Goal: Book appointment/travel/reservation

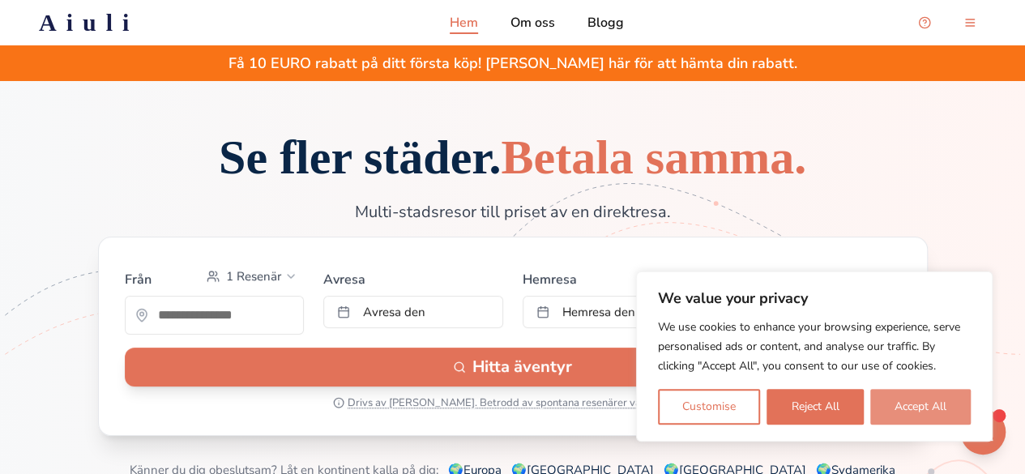
click at [921, 409] on button "Accept All" at bounding box center [920, 407] width 100 height 36
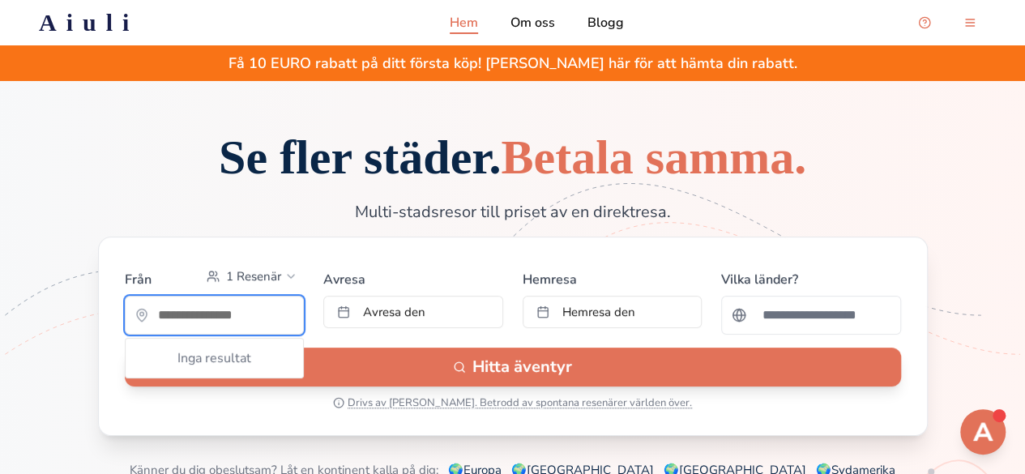
click at [207, 331] on input "text" at bounding box center [215, 315] width 178 height 32
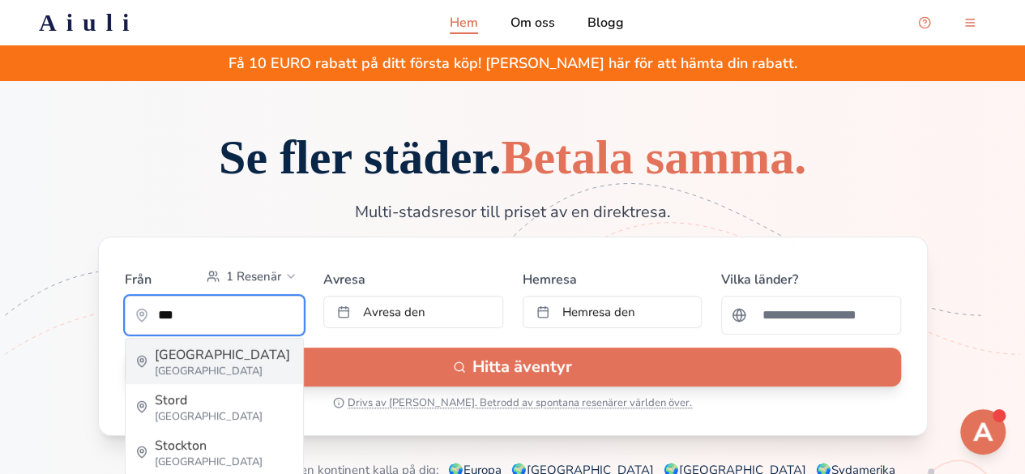
type input "*********"
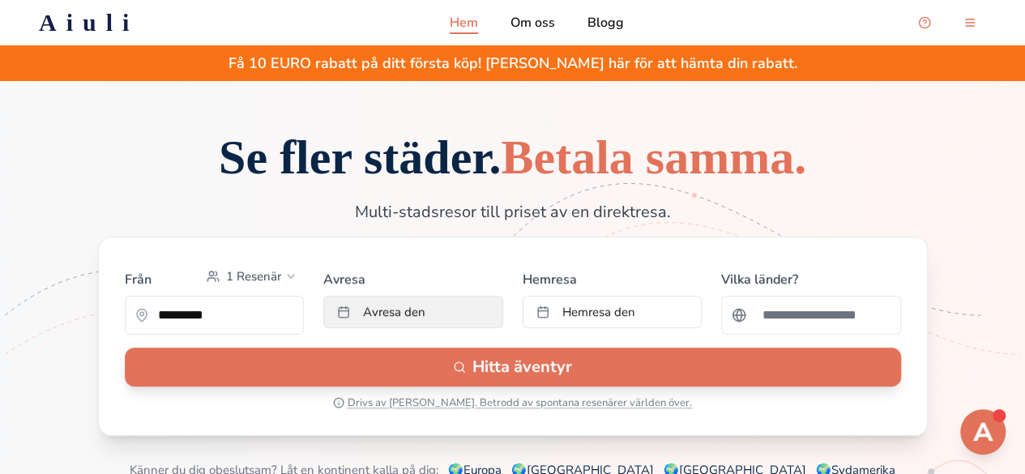
click at [379, 328] on button "Avresa den" at bounding box center [413, 312] width 180 height 32
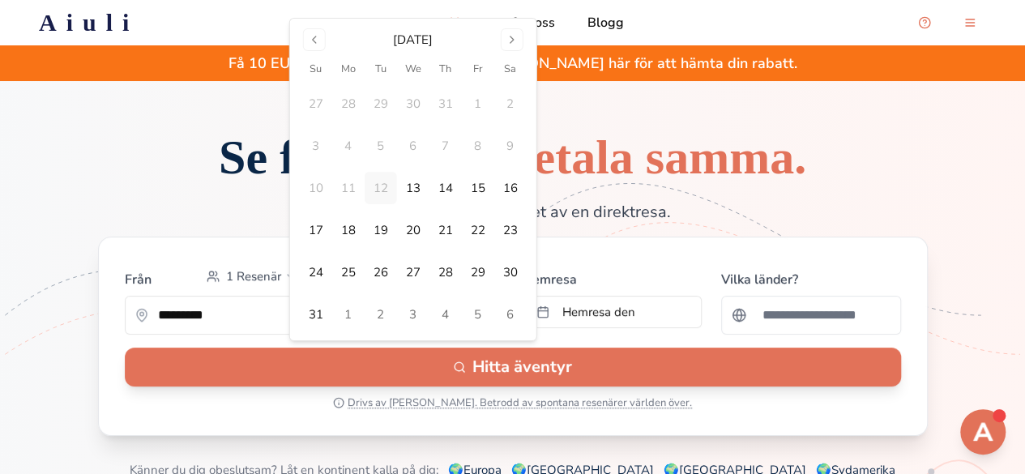
click at [742, 182] on h1 "Se fler städer. Betala samma." at bounding box center [513, 157] width 726 height 49
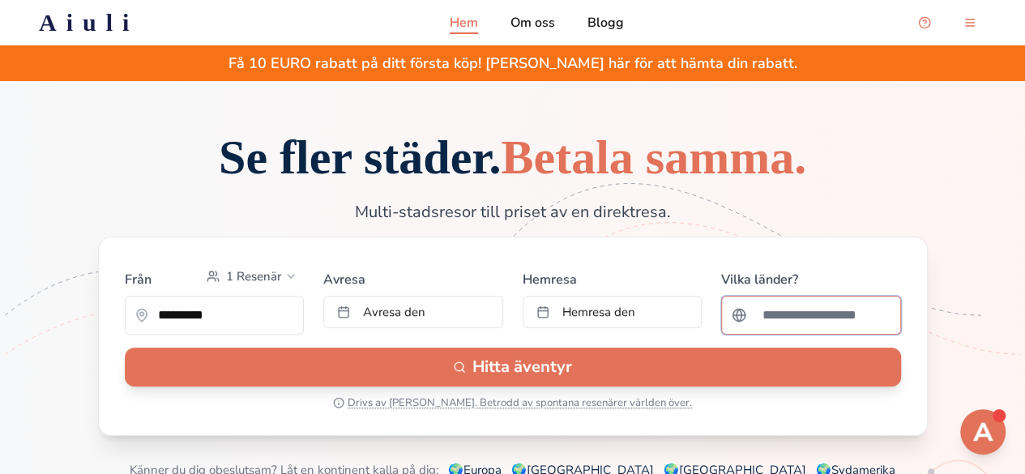
click at [789, 331] on input "Sök efter ett land" at bounding box center [822, 315] width 138 height 32
click at [741, 335] on div at bounding box center [811, 315] width 180 height 39
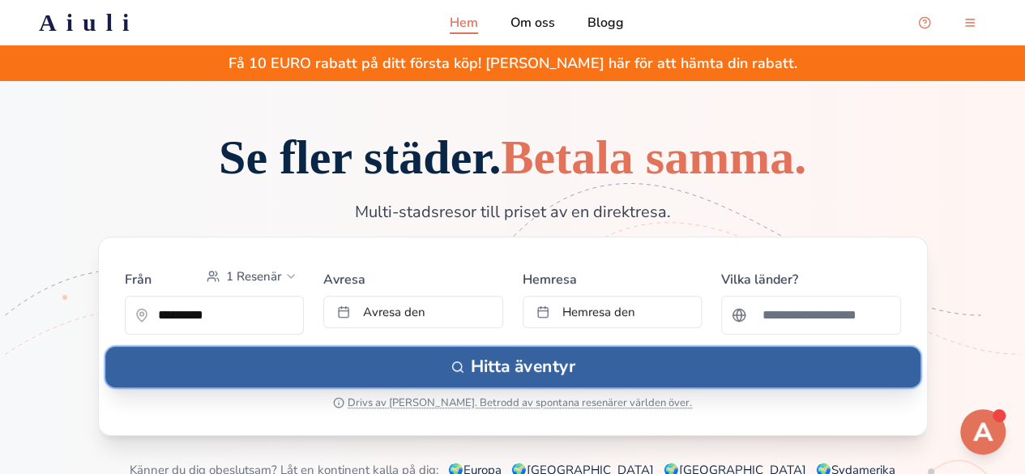
click at [675, 387] on button "Hitta äventyr" at bounding box center [512, 367] width 815 height 41
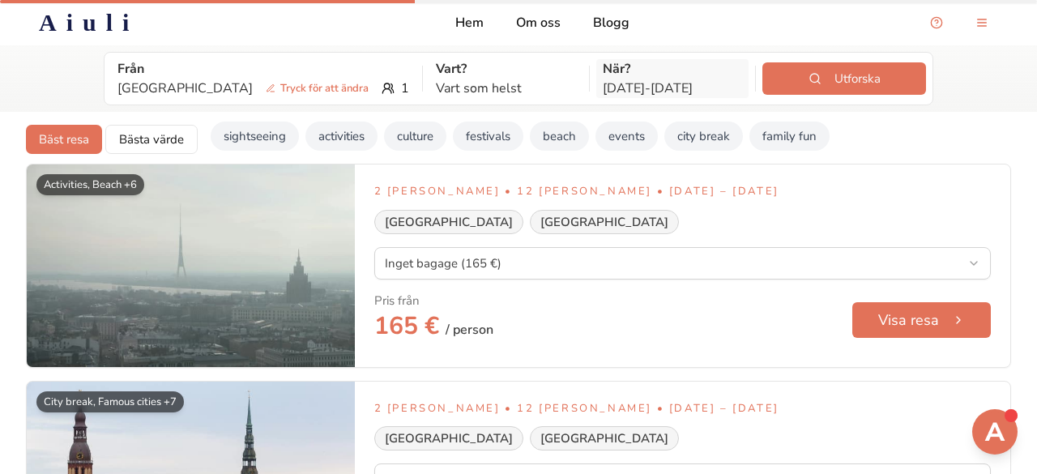
click at [603, 81] on p "[DATE] - [DATE]" at bounding box center [673, 88] width 140 height 19
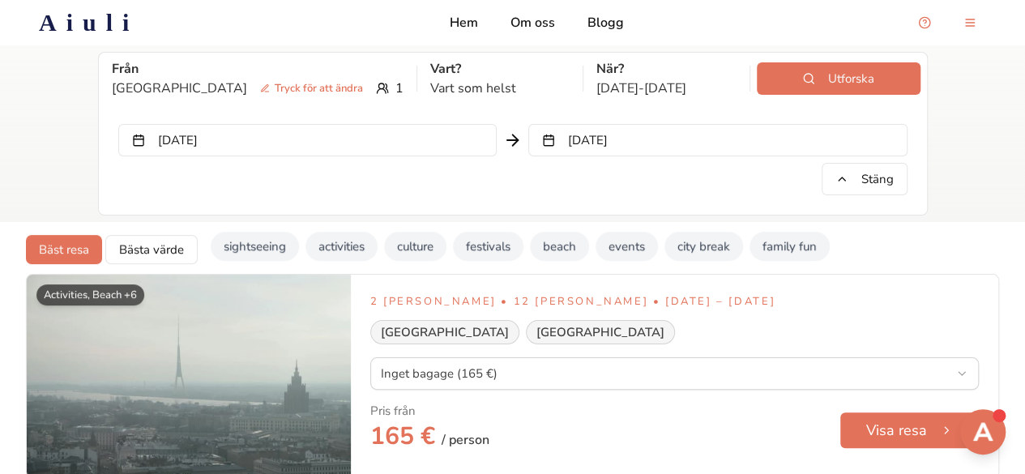
click at [1018, 169] on div "[PERSON_NAME] [GEOGRAPHIC_DATA] Tryck för att [PERSON_NAME] 1 Vart? Vart som he…" at bounding box center [512, 133] width 1025 height 177
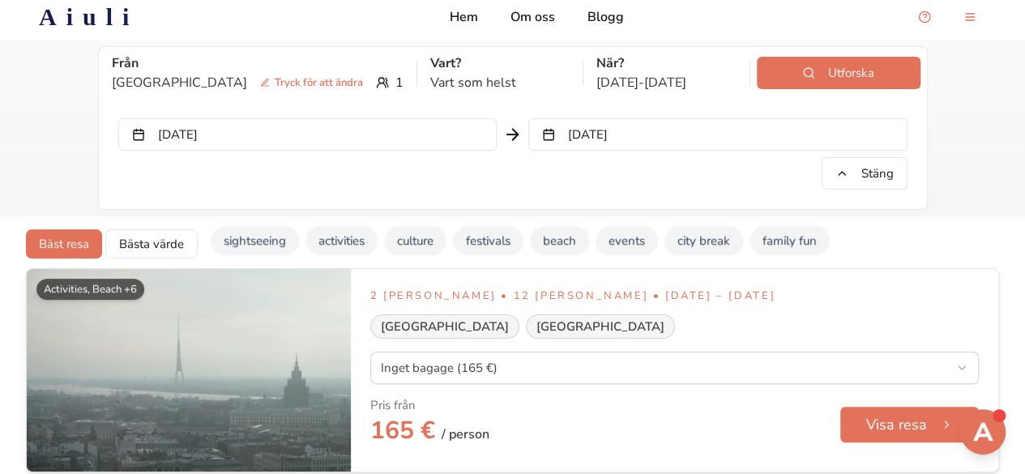
scroll to position [3, 0]
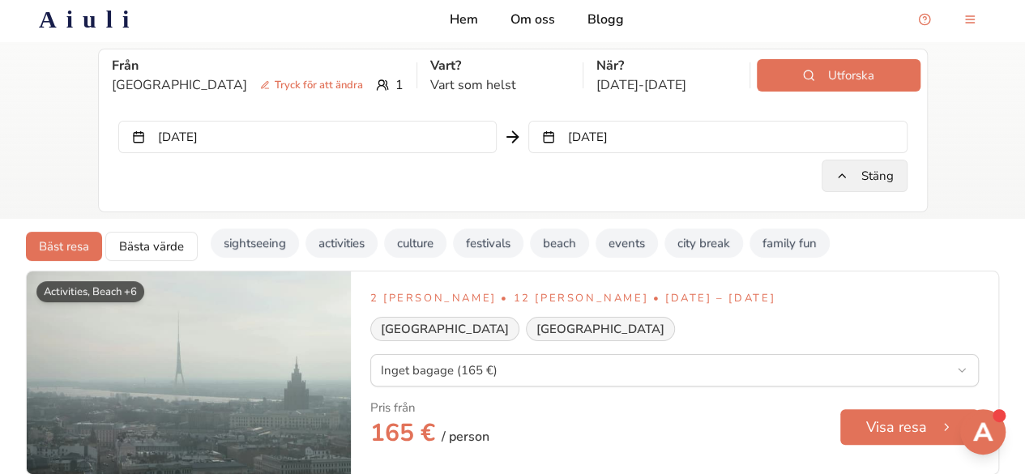
click at [870, 177] on button "Stäng" at bounding box center [865, 176] width 86 height 32
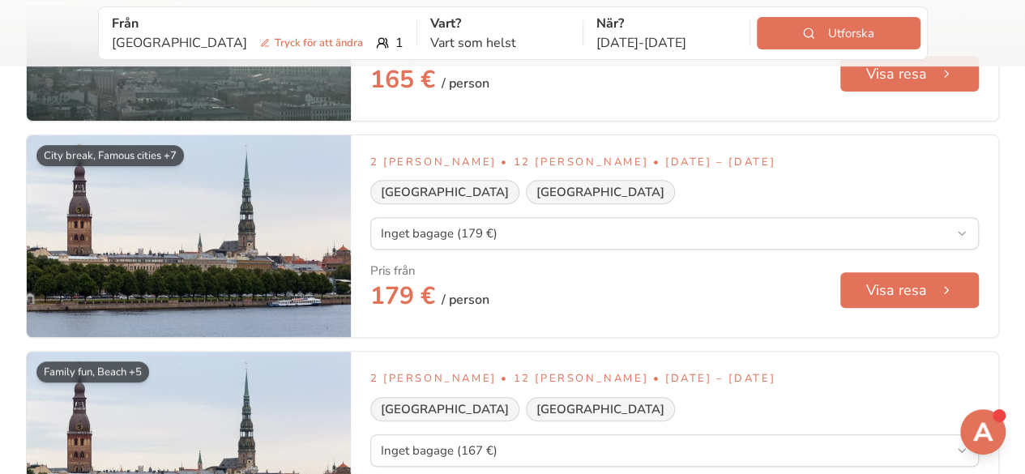
scroll to position [0, 0]
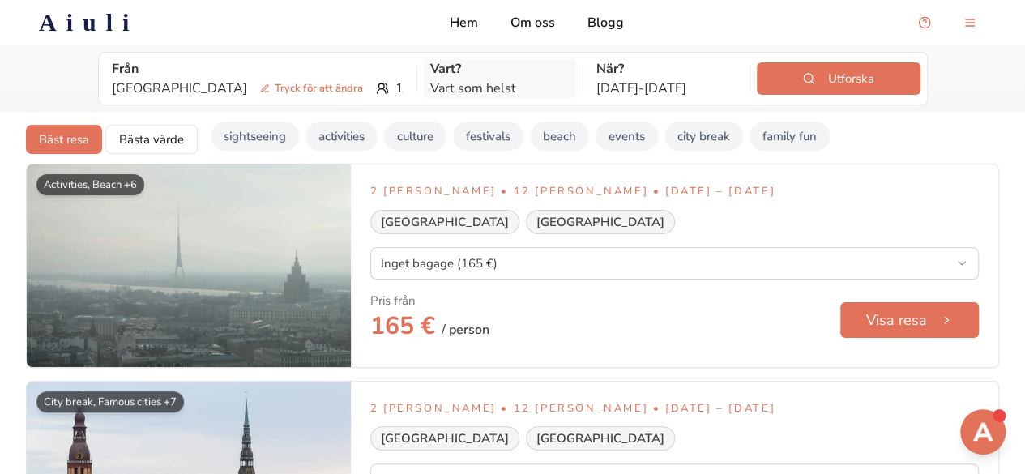
click at [430, 77] on p "Vart?" at bounding box center [500, 68] width 140 height 19
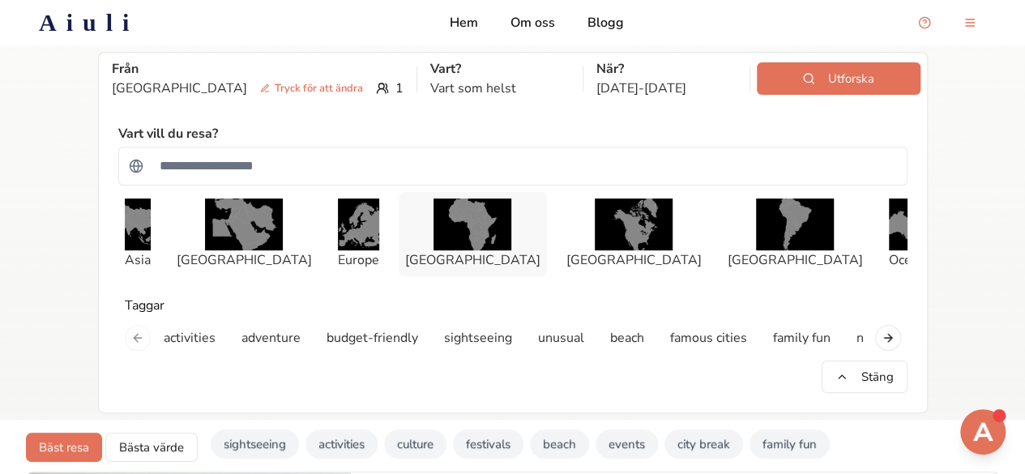
click at [447, 212] on img "button" at bounding box center [473, 225] width 78 height 52
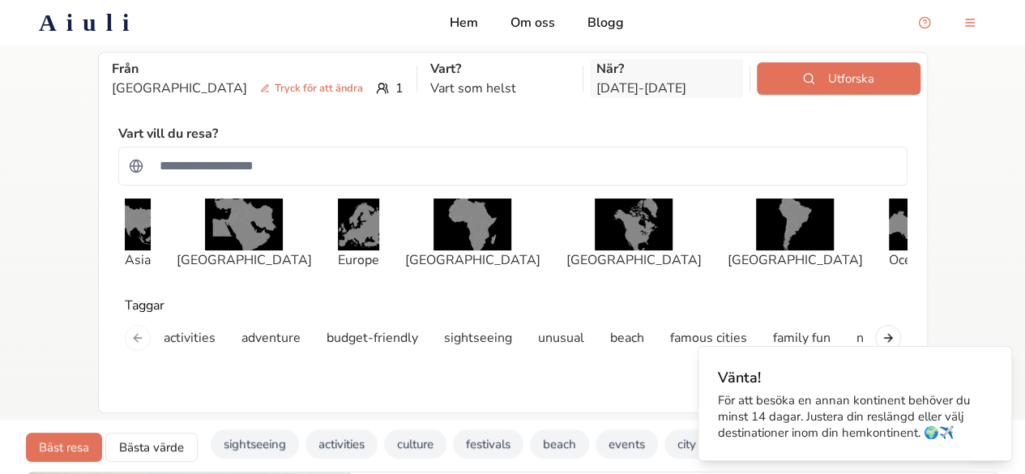
click at [597, 80] on p "[DATE] - [DATE]" at bounding box center [667, 88] width 140 height 19
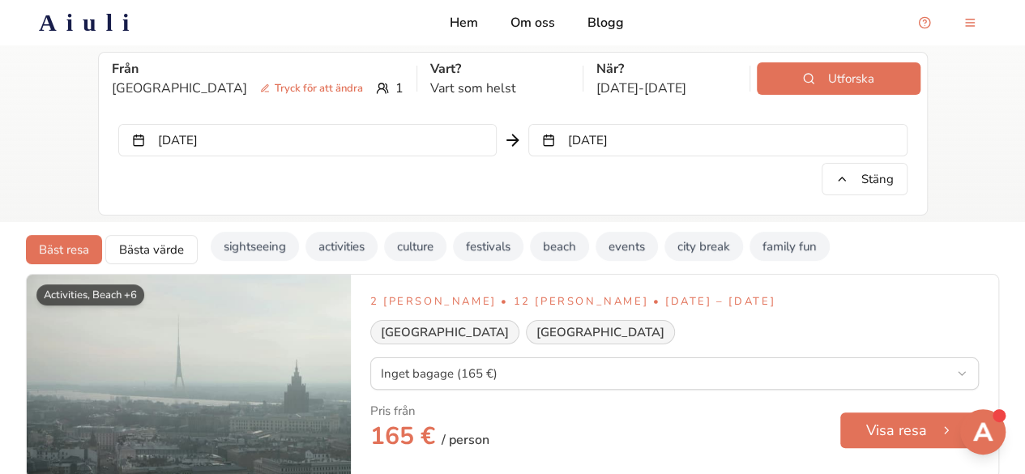
click at [490, 137] on button "[DATE]" at bounding box center [307, 140] width 378 height 32
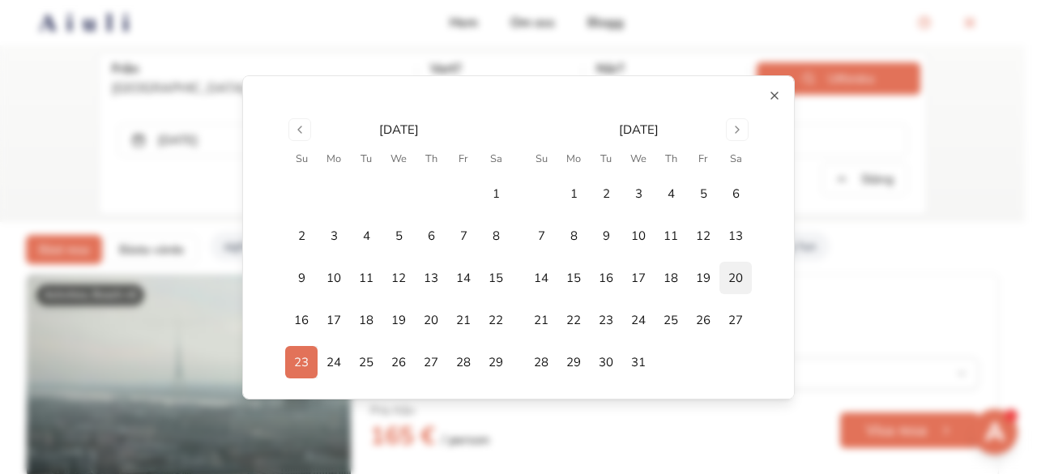
click at [731, 263] on button "20" at bounding box center [736, 278] width 32 height 32
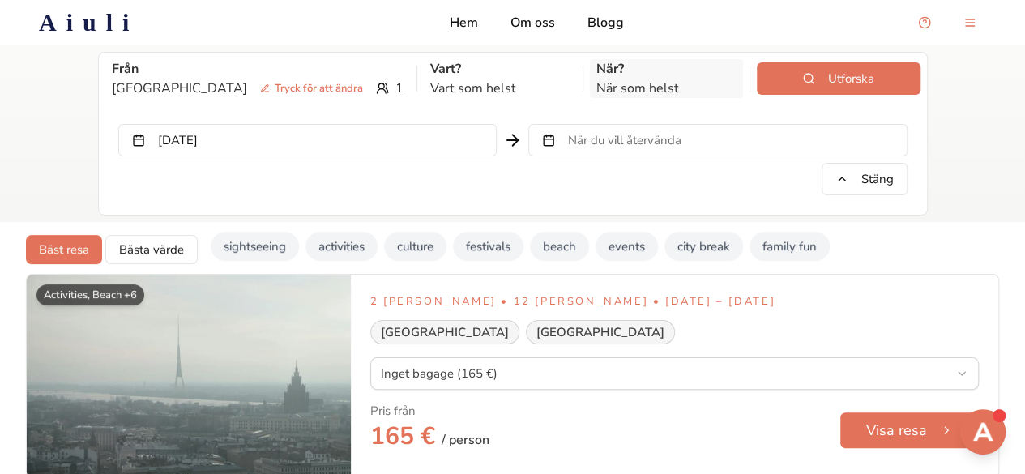
click at [597, 82] on p "När som helst" at bounding box center [667, 88] width 140 height 19
click at [597, 72] on p "När?" at bounding box center [667, 68] width 140 height 19
click at [641, 140] on span "När du vill återvända" at bounding box center [624, 140] width 113 height 16
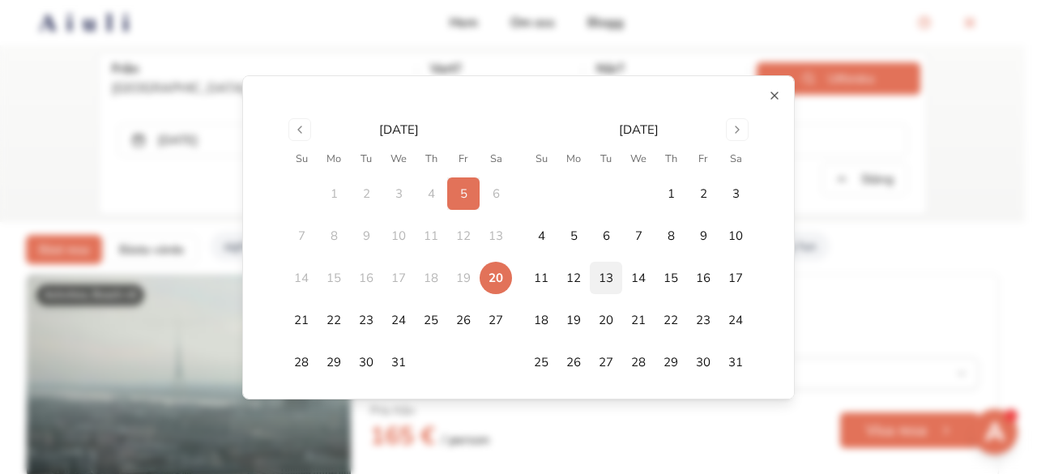
click at [598, 276] on button "13" at bounding box center [606, 278] width 32 height 32
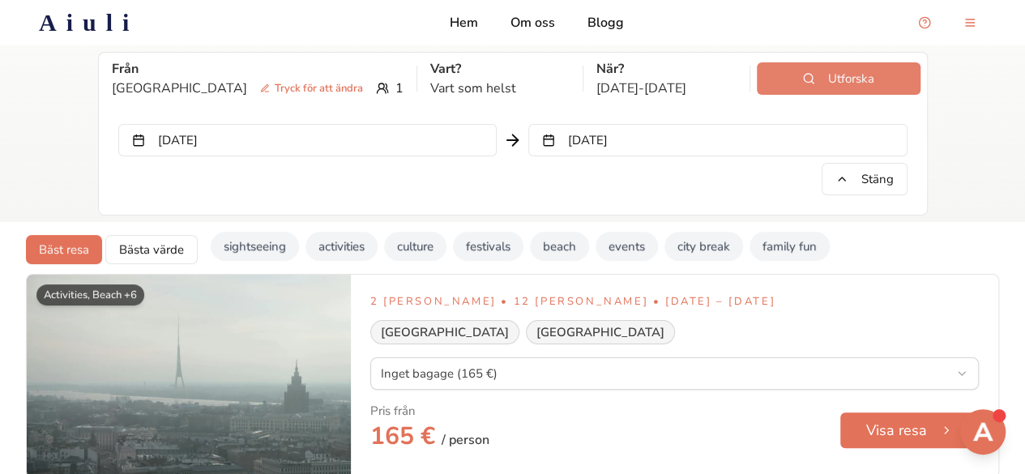
click at [796, 85] on button "Utforska" at bounding box center [839, 78] width 164 height 32
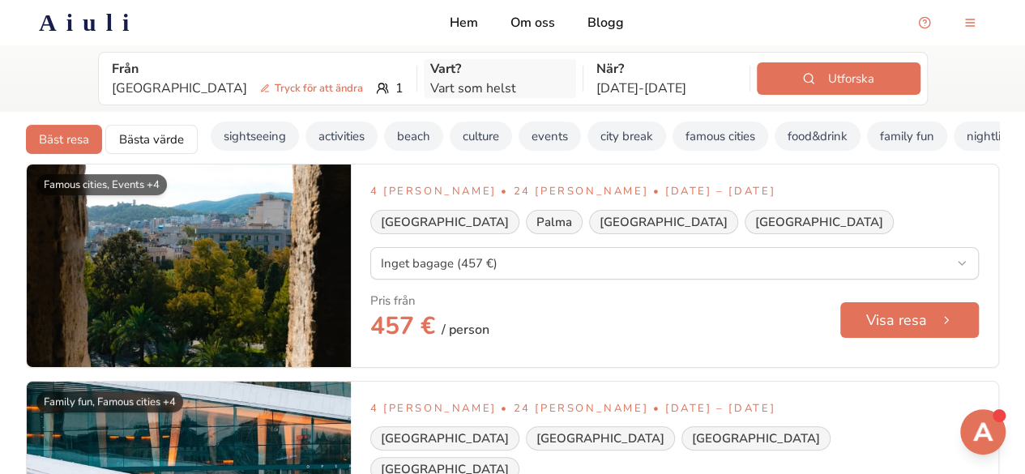
click at [430, 85] on p "Vart som helst" at bounding box center [500, 88] width 140 height 19
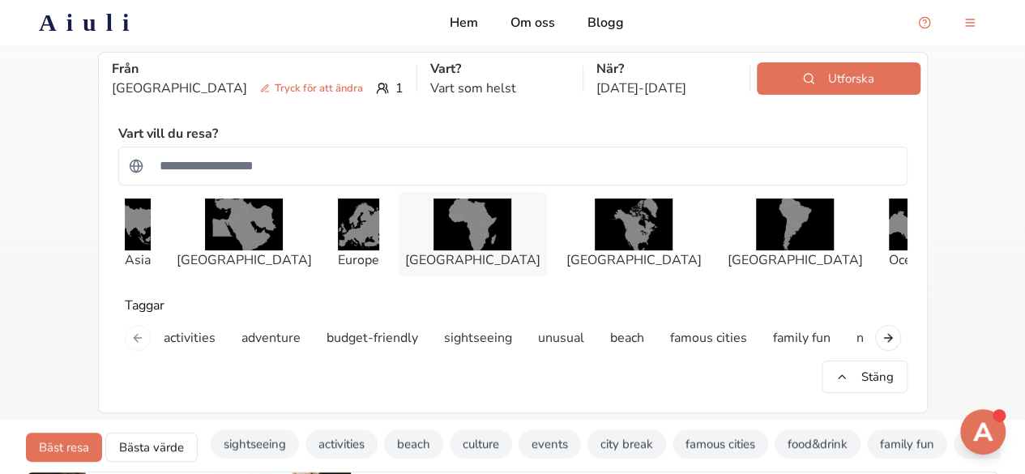
click at [434, 239] on img "button" at bounding box center [473, 225] width 78 height 52
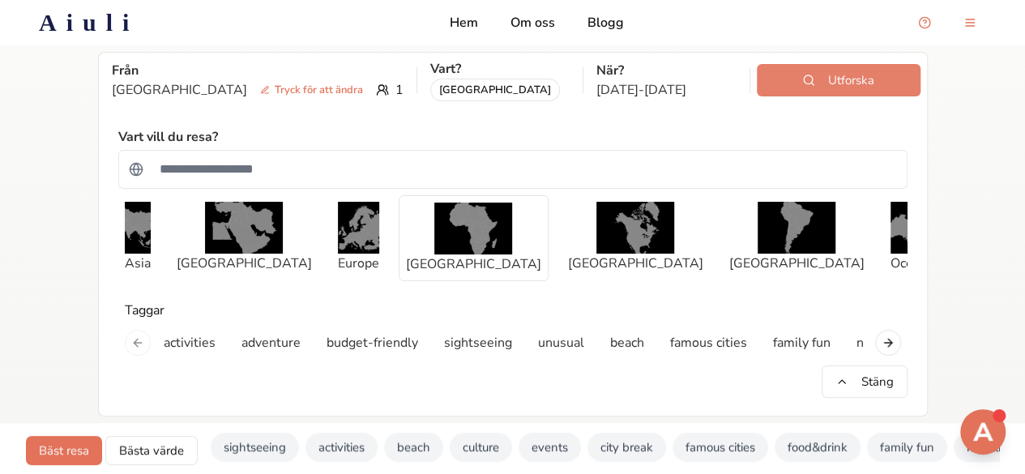
click at [824, 72] on button "Utforska" at bounding box center [839, 80] width 164 height 32
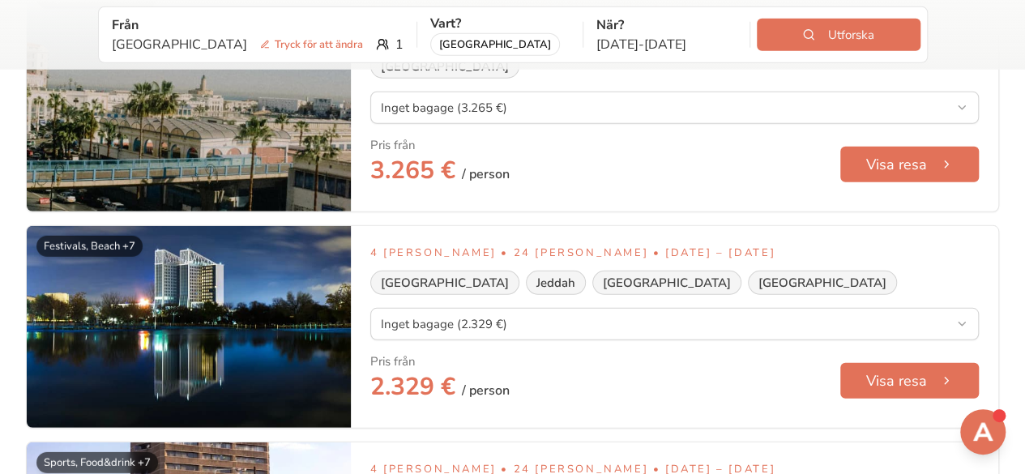
scroll to position [2193, 0]
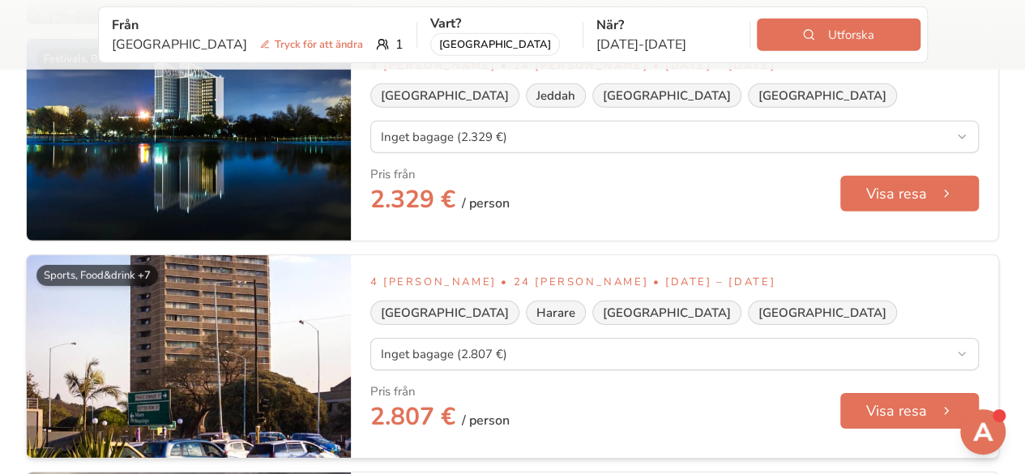
scroll to position [2376, 0]
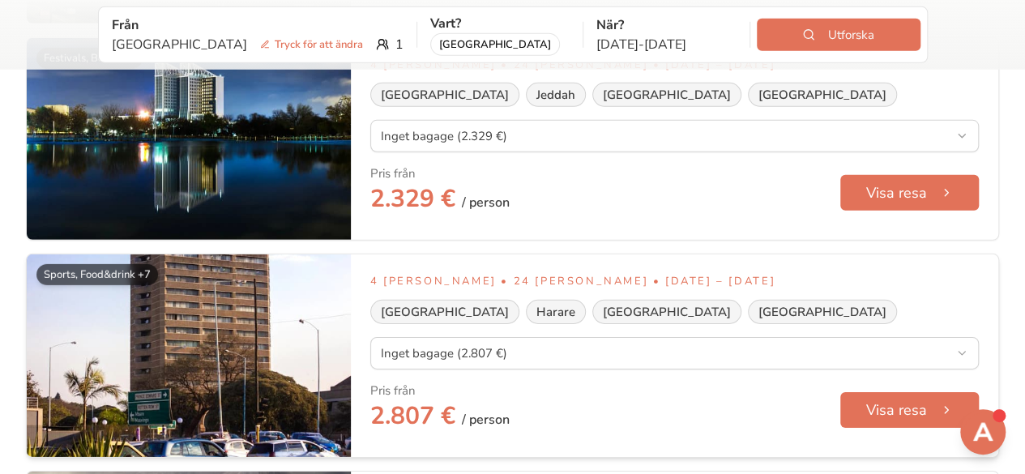
drag, startPoint x: 647, startPoint y: 233, endPoint x: 699, endPoint y: 234, distance: 51.9
click at [699, 300] on div "[GEOGRAPHIC_DATA] [GEOGRAPHIC_DATA] [GEOGRAPHIC_DATA] [GEOGRAPHIC_DATA]" at bounding box center [674, 312] width 609 height 24
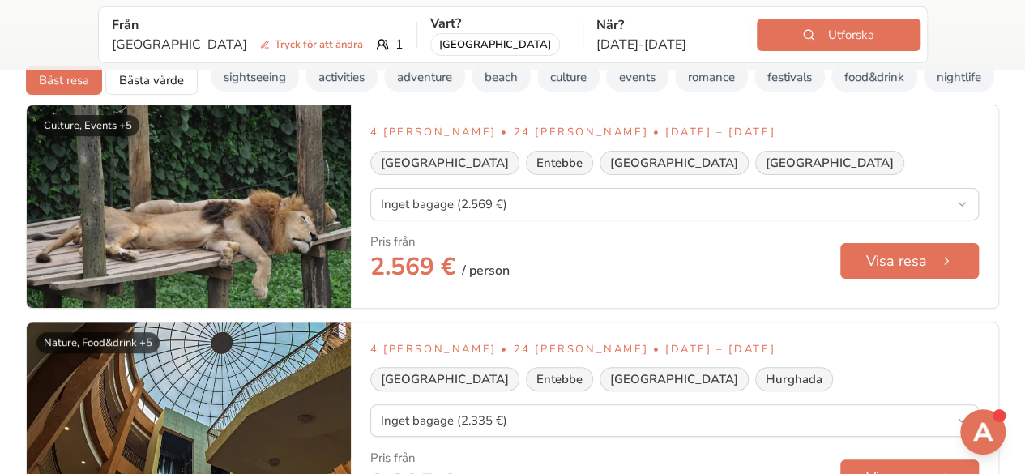
scroll to position [0, 0]
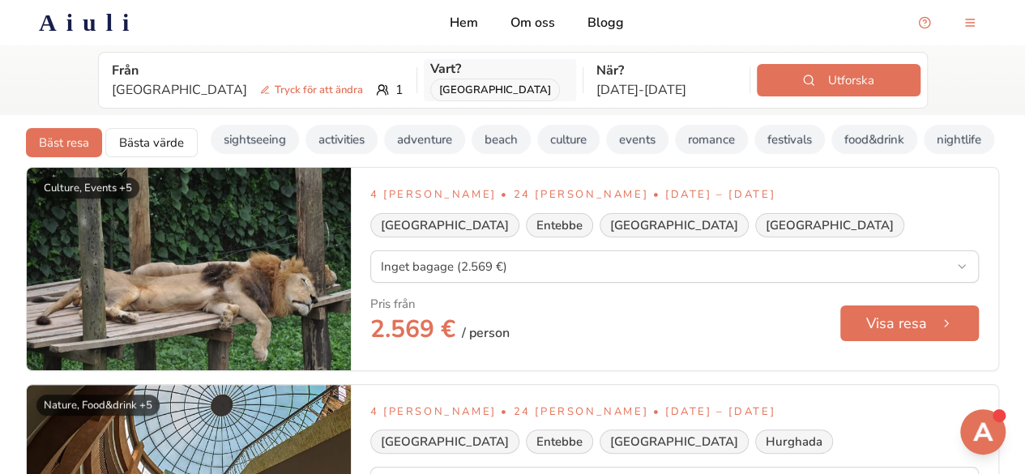
click at [430, 86] on div "[GEOGRAPHIC_DATA]" at bounding box center [495, 90] width 130 height 23
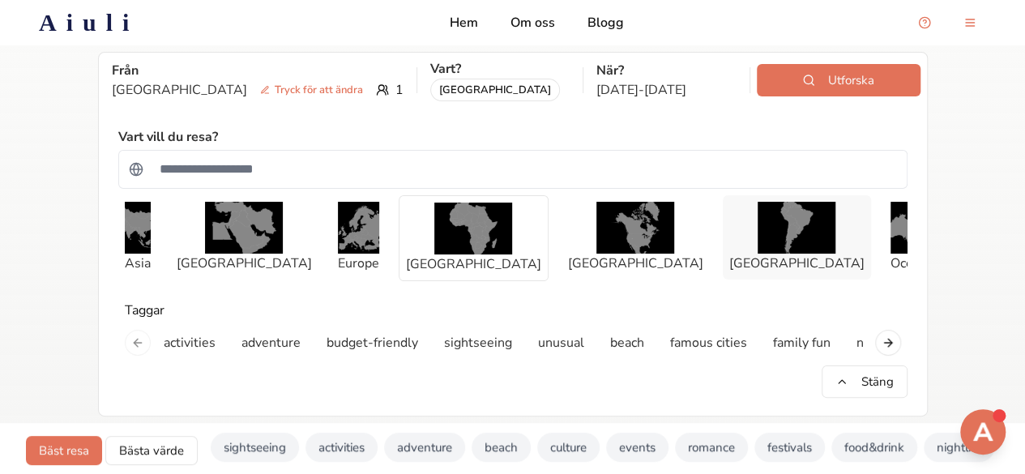
click at [758, 223] on img "button" at bounding box center [797, 228] width 78 height 52
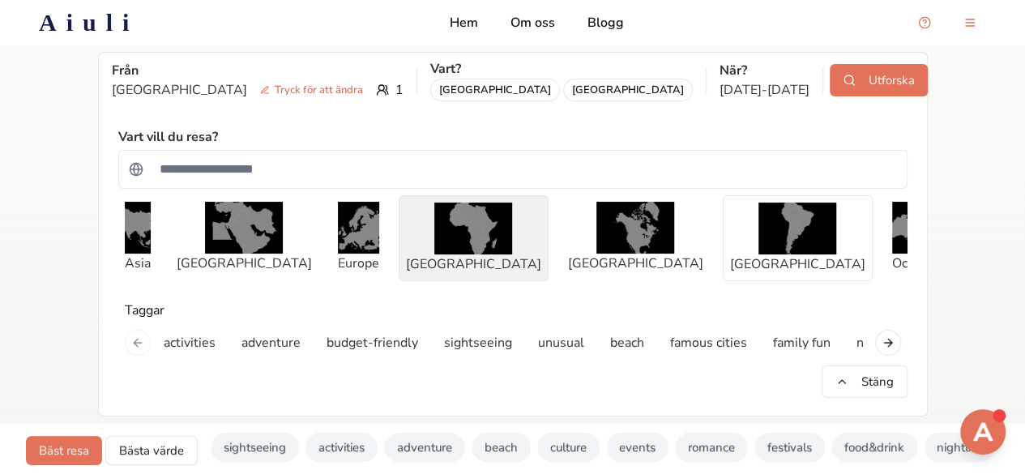
click at [434, 221] on img "button" at bounding box center [473, 229] width 78 height 52
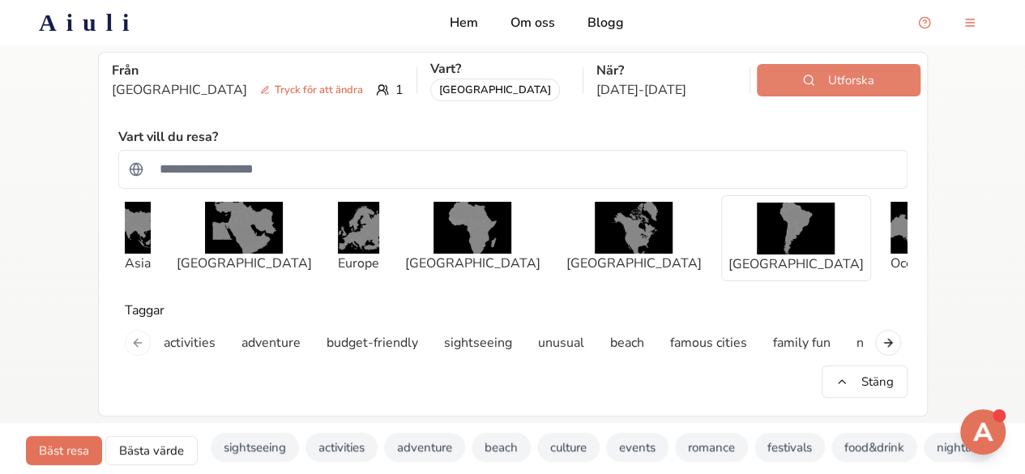
click at [772, 75] on button "Utforska" at bounding box center [839, 80] width 164 height 32
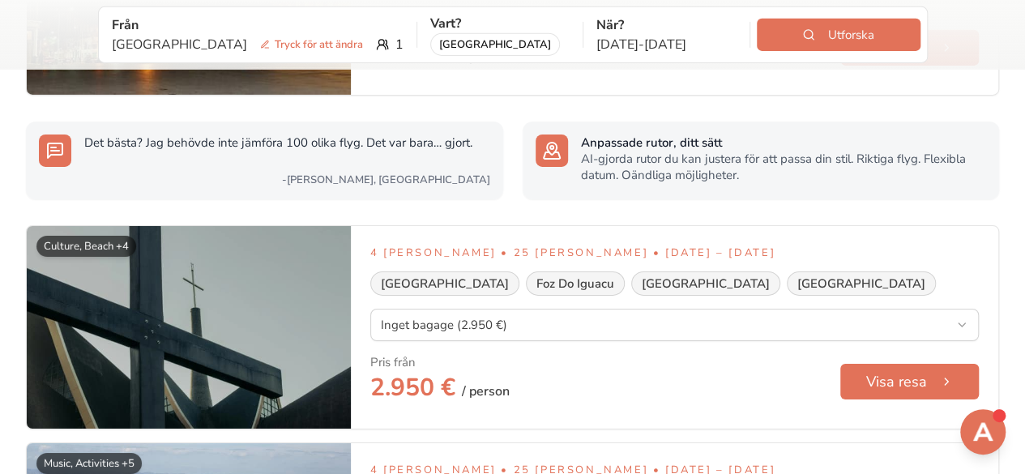
scroll to position [12100, 0]
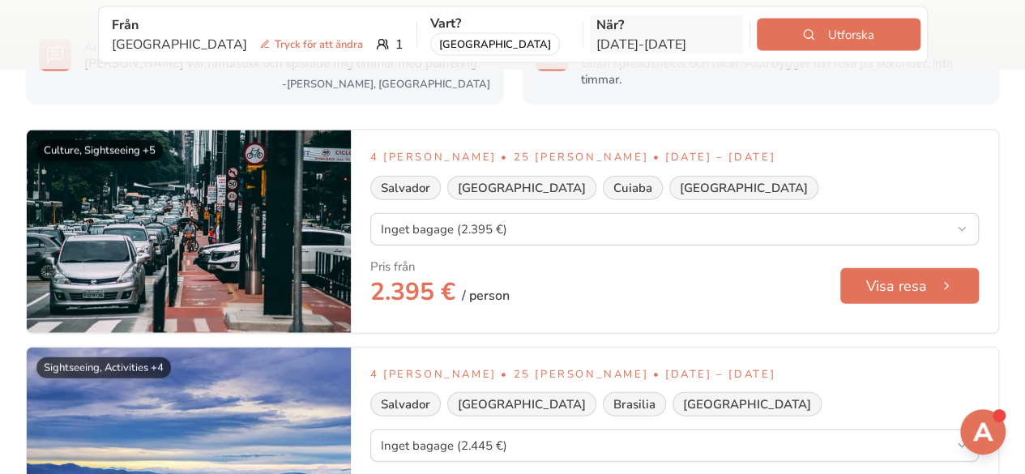
click at [607, 44] on p "Dec [DATE]" at bounding box center [667, 44] width 140 height 19
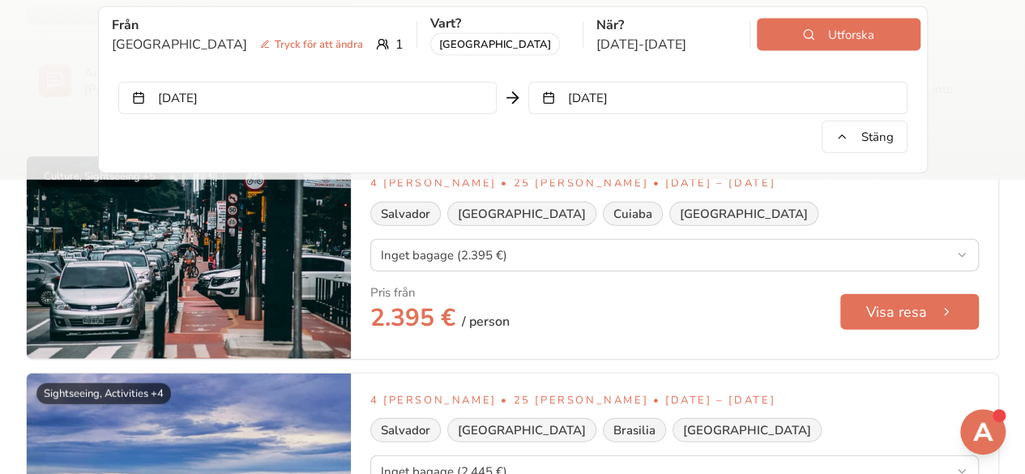
scroll to position [11068, 0]
click at [373, 106] on button "[DATE]" at bounding box center [307, 98] width 378 height 32
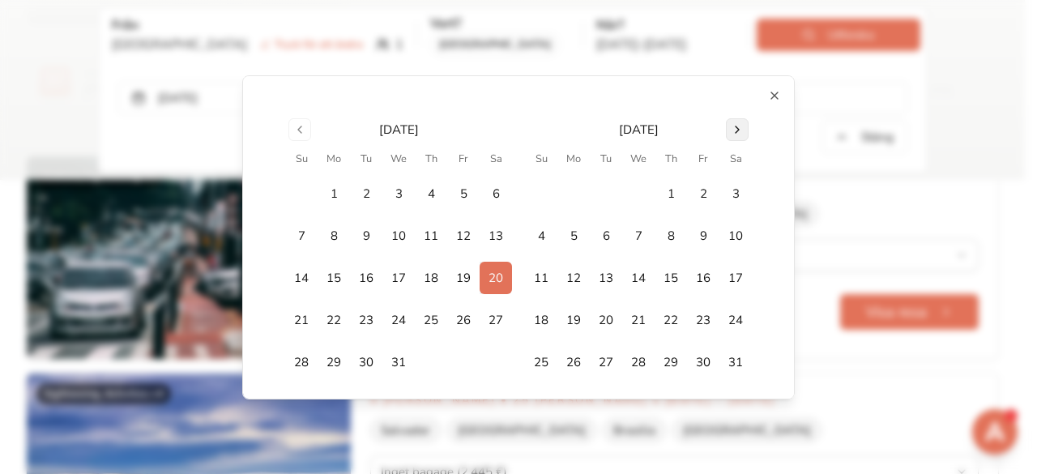
click at [728, 119] on button "Go to next month" at bounding box center [737, 129] width 23 height 23
click at [628, 190] on button "4" at bounding box center [638, 193] width 32 height 32
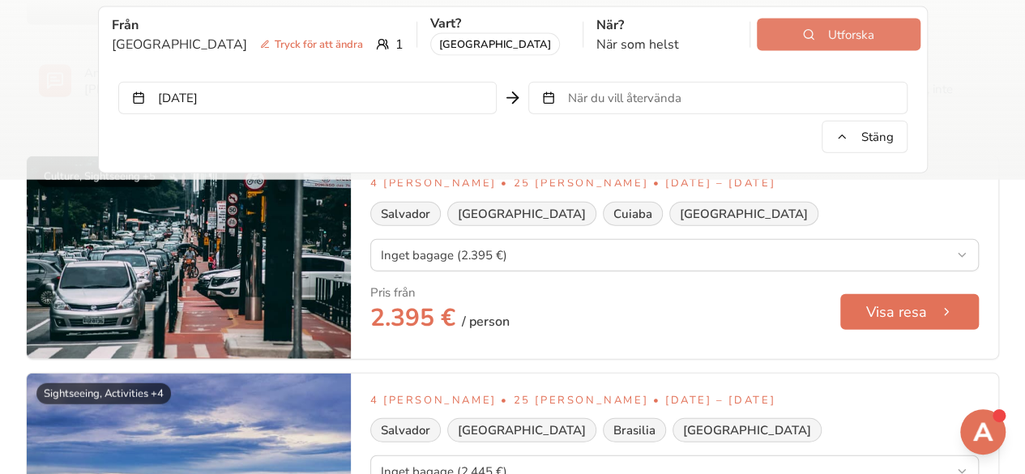
click at [793, 41] on button "Utforska" at bounding box center [839, 35] width 164 height 32
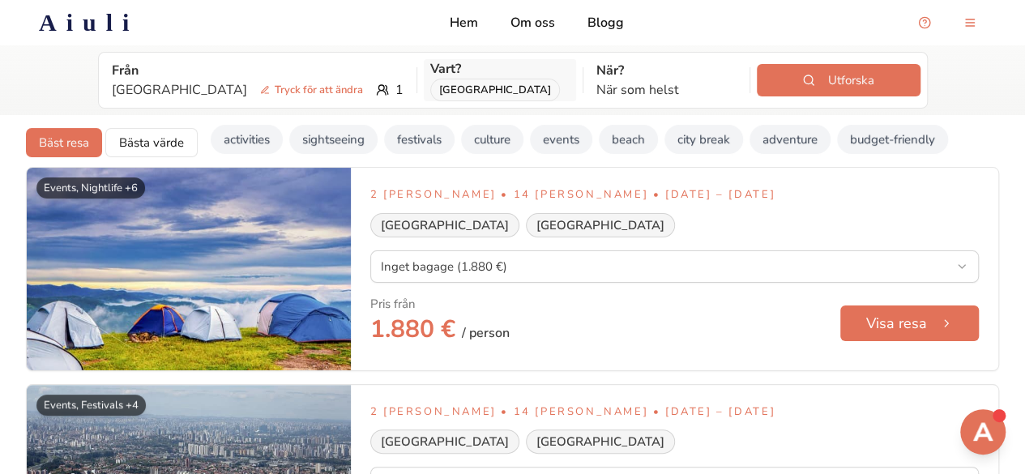
click at [430, 80] on div "[GEOGRAPHIC_DATA]" at bounding box center [495, 90] width 130 height 23
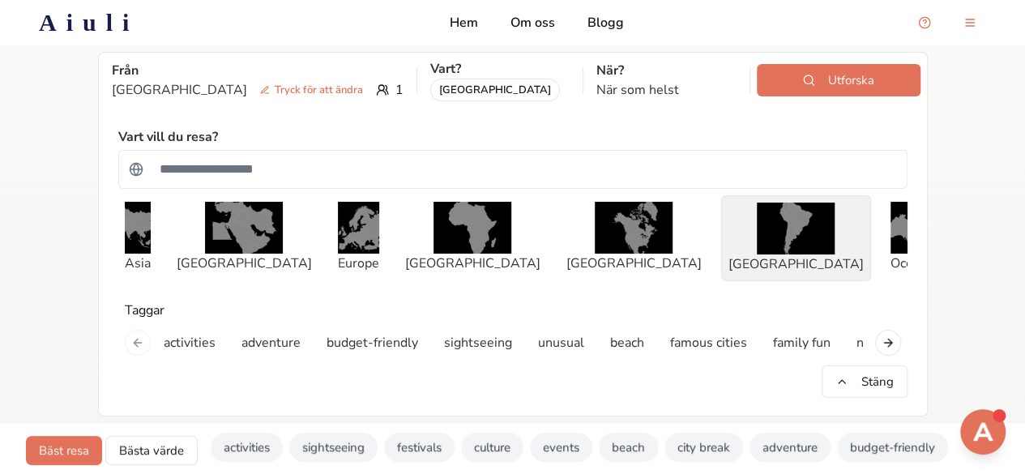
click at [757, 219] on img "button" at bounding box center [796, 229] width 78 height 52
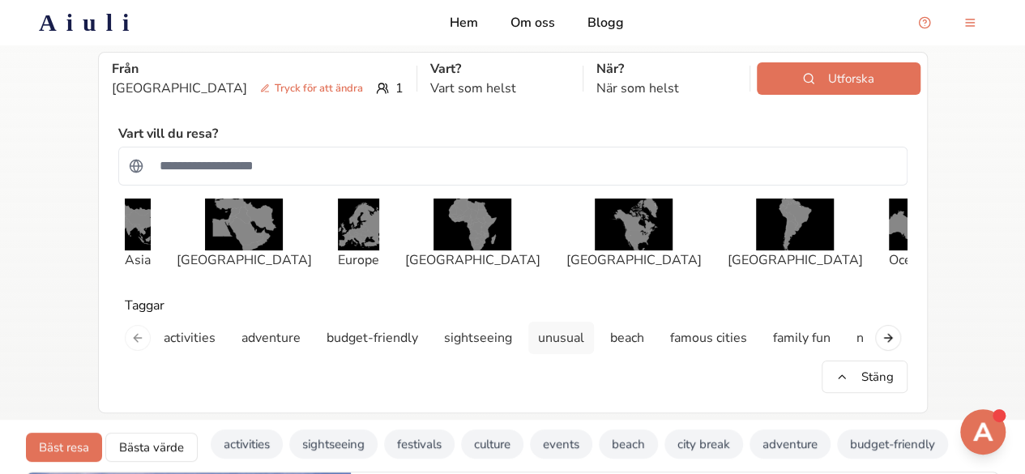
click at [553, 344] on p "unusual" at bounding box center [561, 337] width 46 height 19
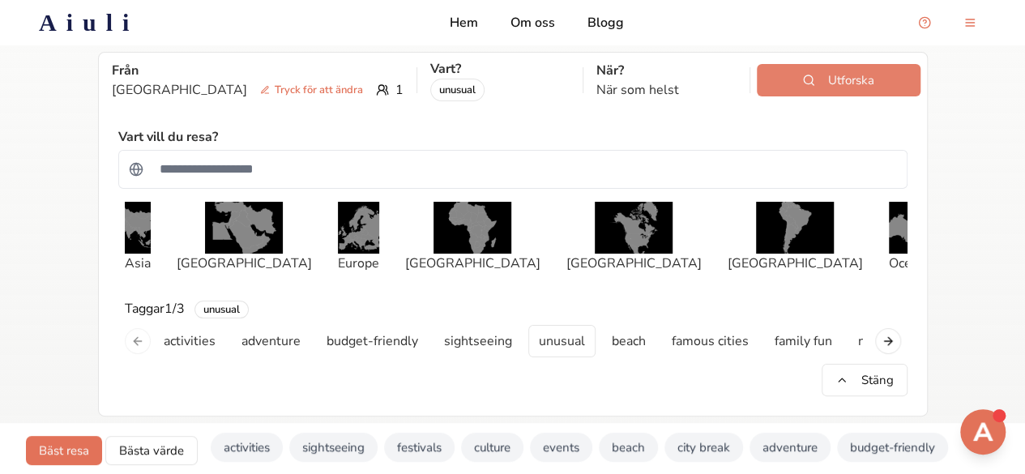
click at [820, 71] on button "Utforska" at bounding box center [839, 80] width 164 height 32
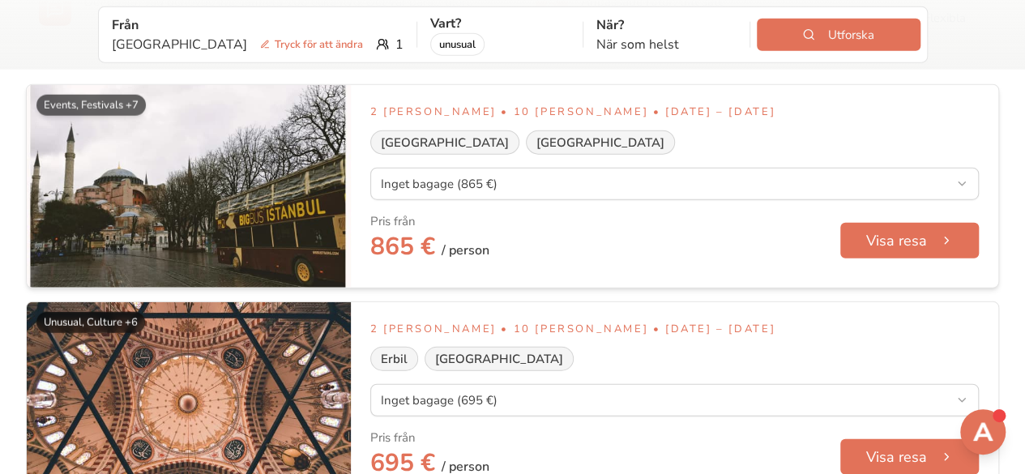
scroll to position [5001, 0]
click at [430, 35] on div "unusual" at bounding box center [457, 44] width 54 height 23
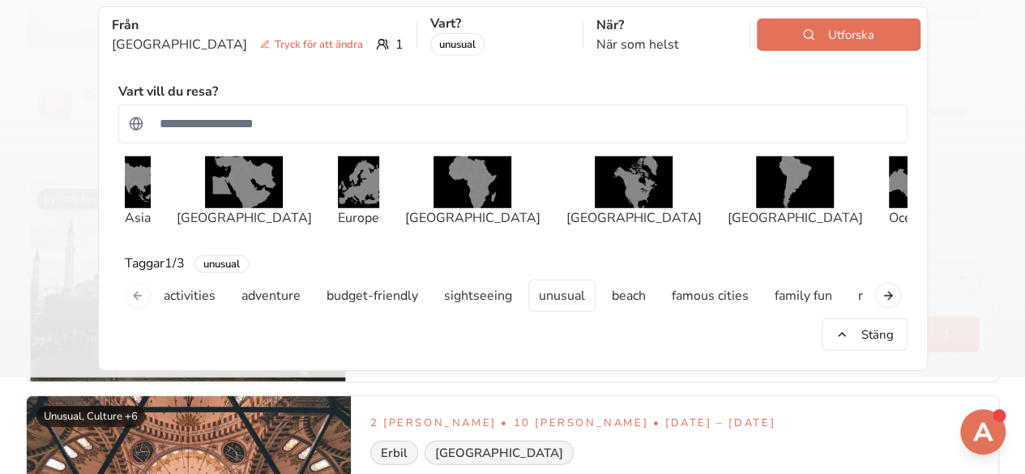
scroll to position [5309, 0]
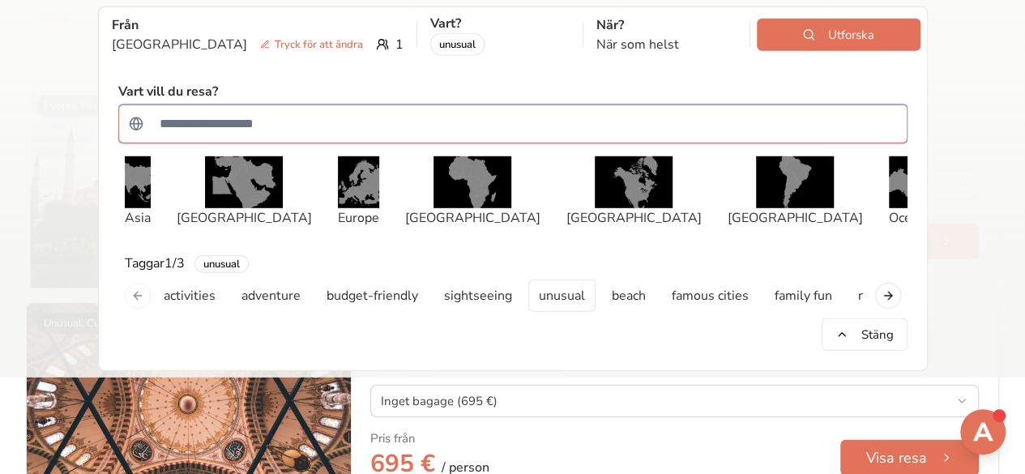
click at [409, 111] on input "Sök efter ett land" at bounding box center [523, 124] width 747 height 32
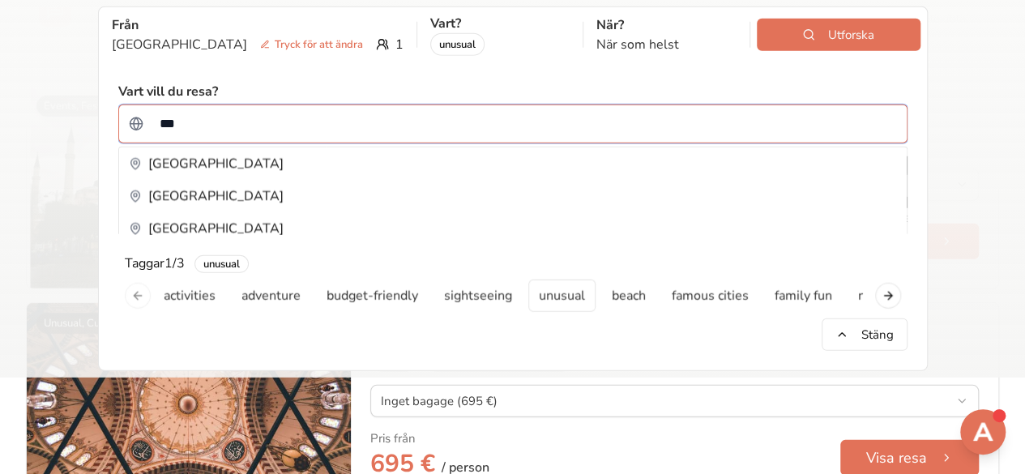
type input "****"
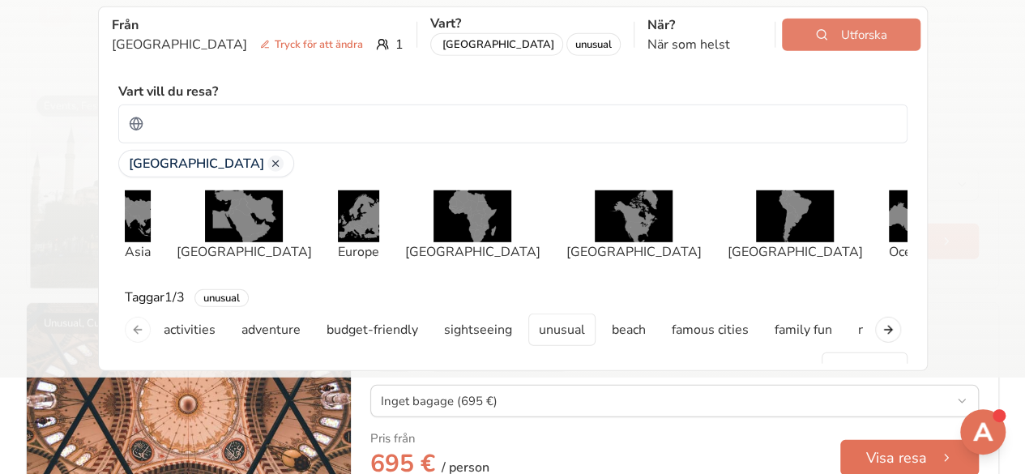
click at [785, 24] on button "Utforska" at bounding box center [851, 35] width 139 height 32
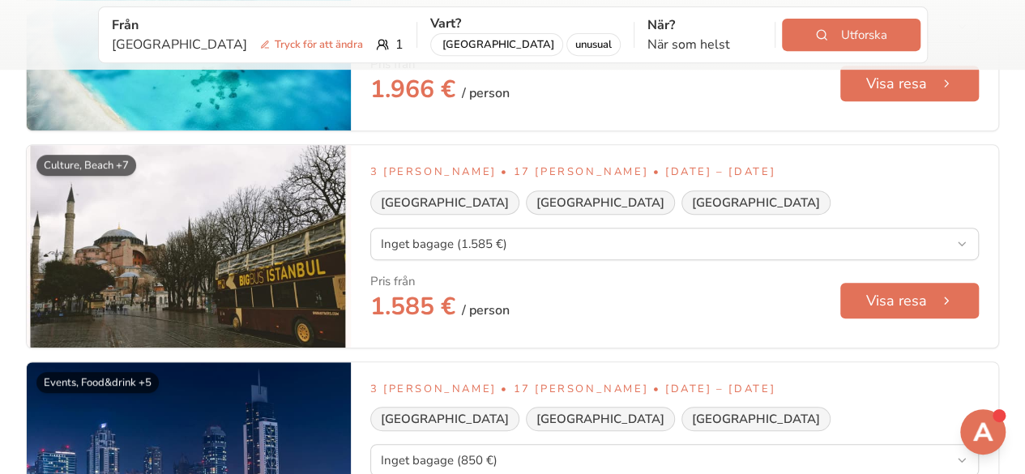
scroll to position [3409, 0]
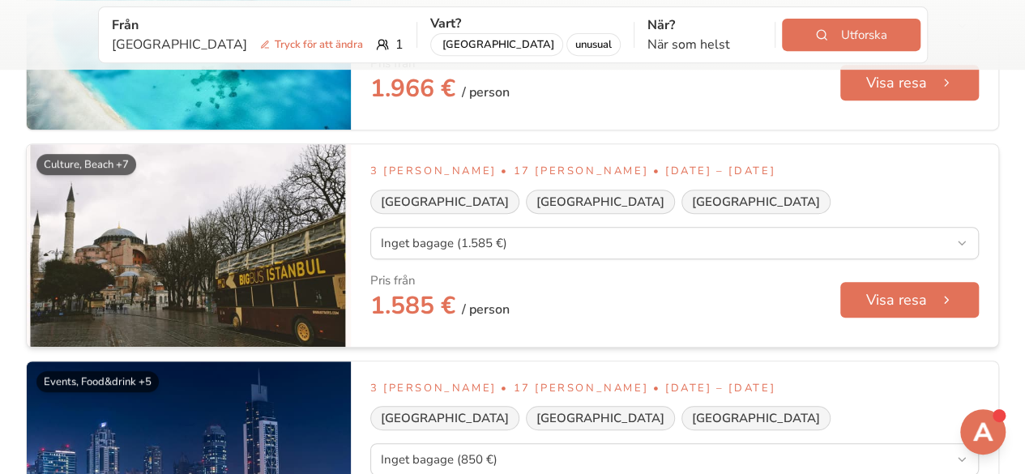
click at [446, 164] on p "3 [PERSON_NAME] • 17 [PERSON_NAME] • [DATE] – [DATE]" at bounding box center [674, 172] width 609 height 16
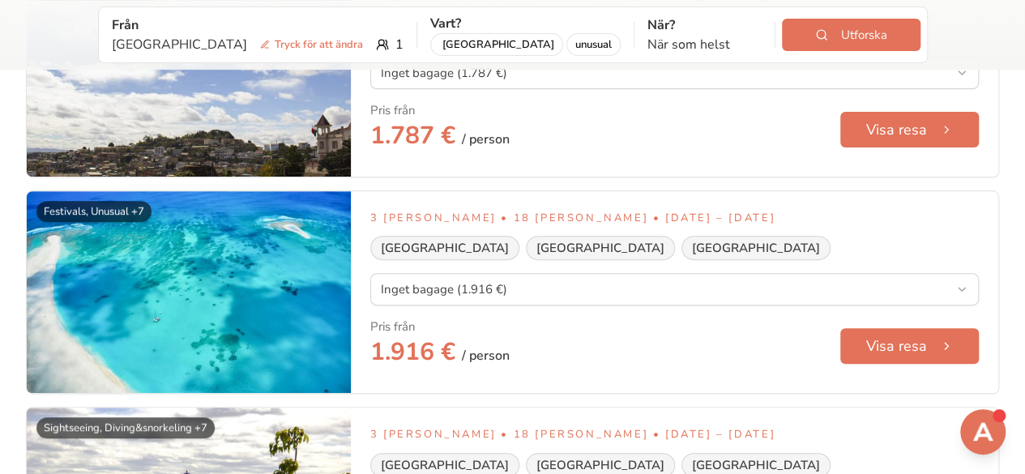
scroll to position [0, 0]
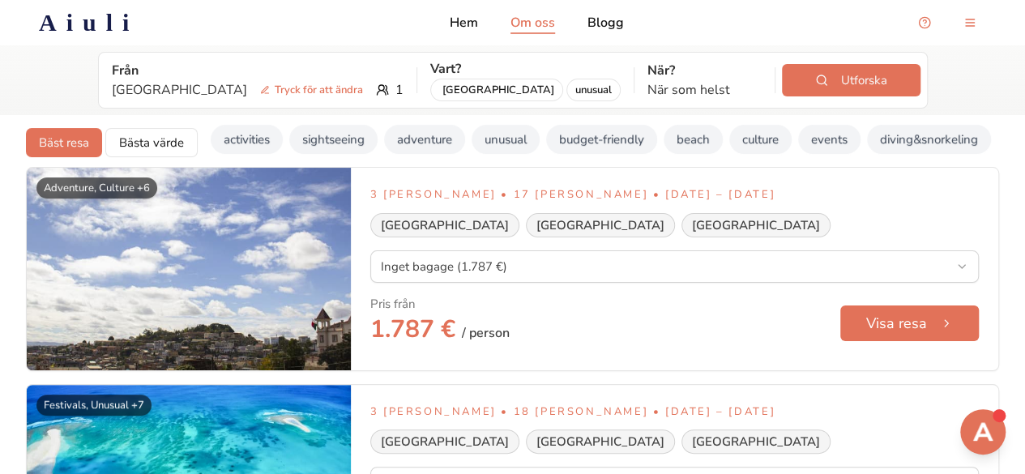
click at [551, 24] on p "Om oss" at bounding box center [533, 22] width 45 height 19
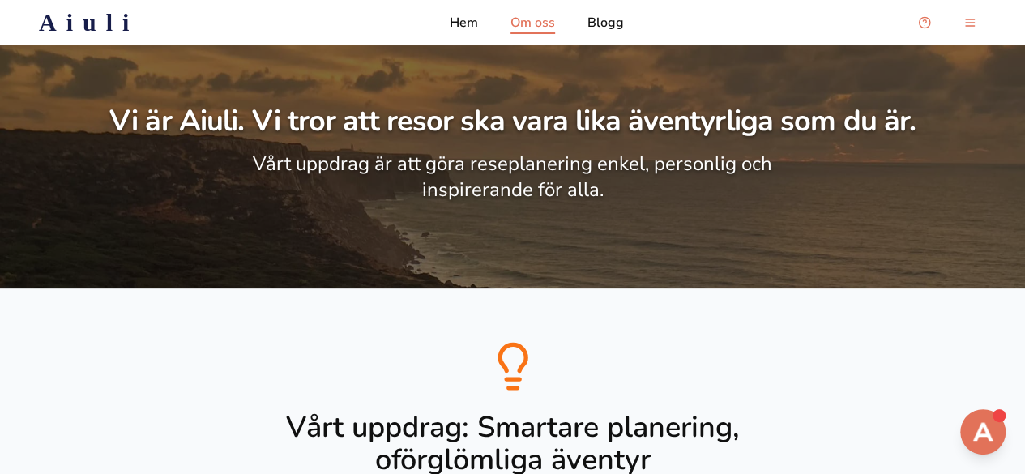
click at [449, 19] on div "Aiuli Hem Om oss Blogg" at bounding box center [512, 22] width 999 height 32
click at [478, 28] on p "Hem" at bounding box center [464, 22] width 28 height 19
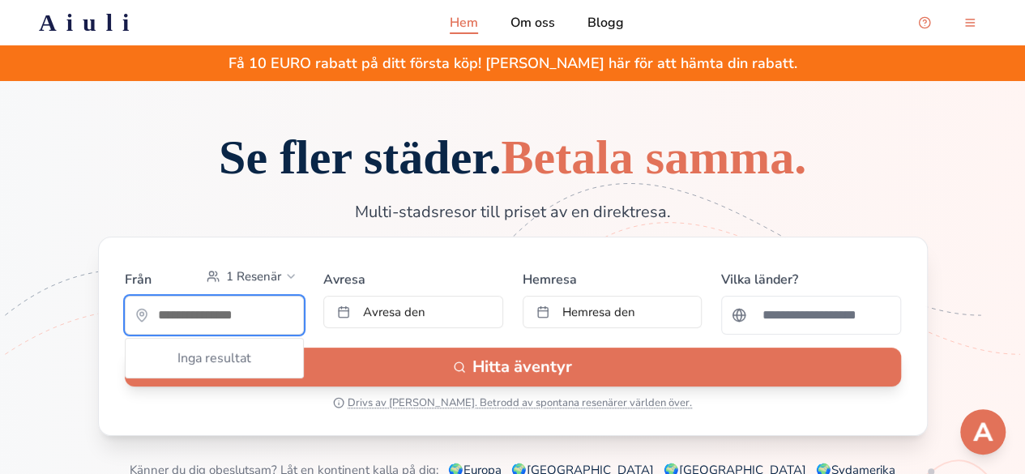
click at [238, 331] on input "text" at bounding box center [215, 315] width 178 height 32
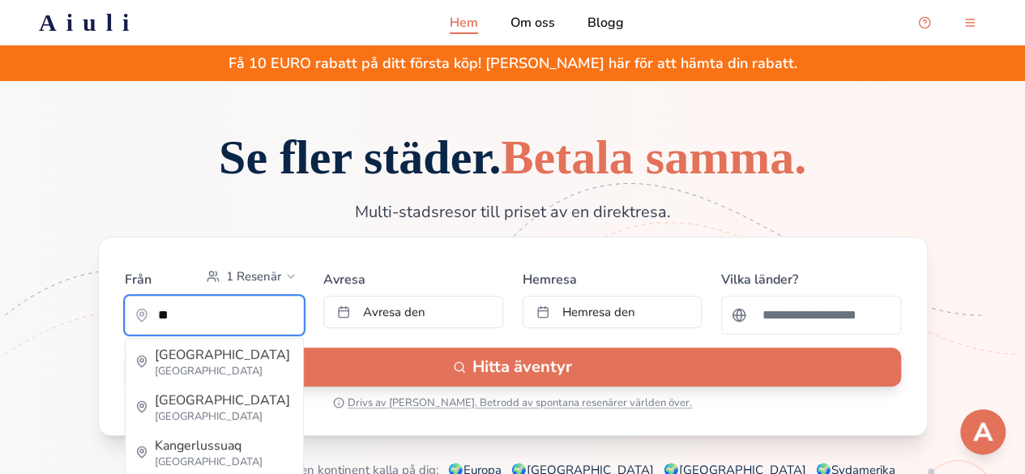
type input "*"
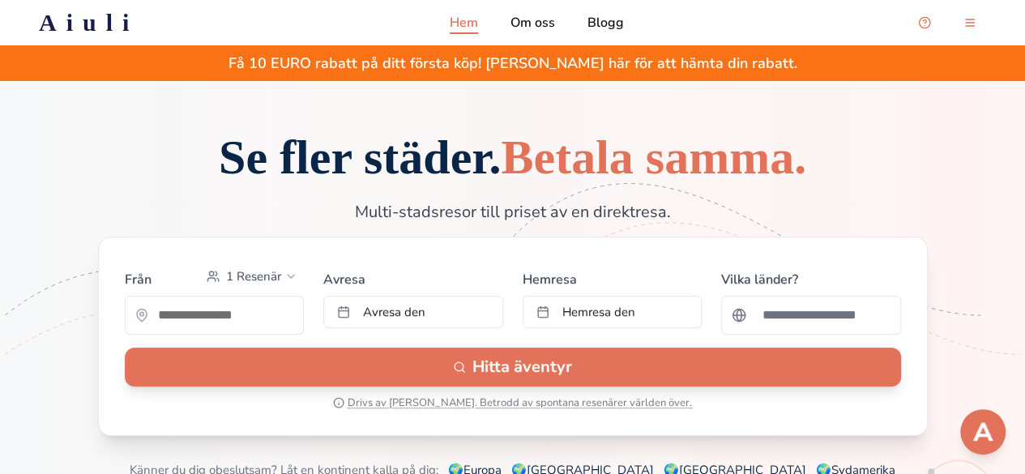
click at [755, 182] on h1 "Se fler städer. Betala samma." at bounding box center [513, 157] width 726 height 49
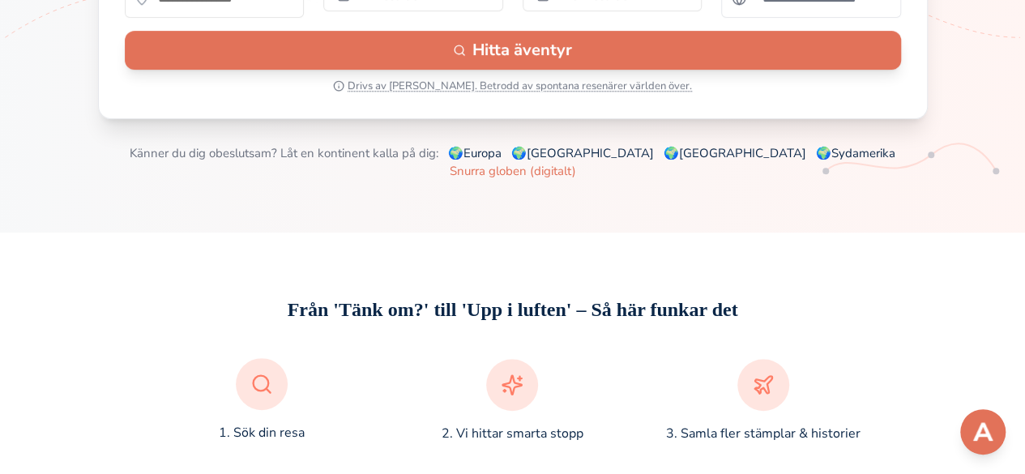
scroll to position [319, 0]
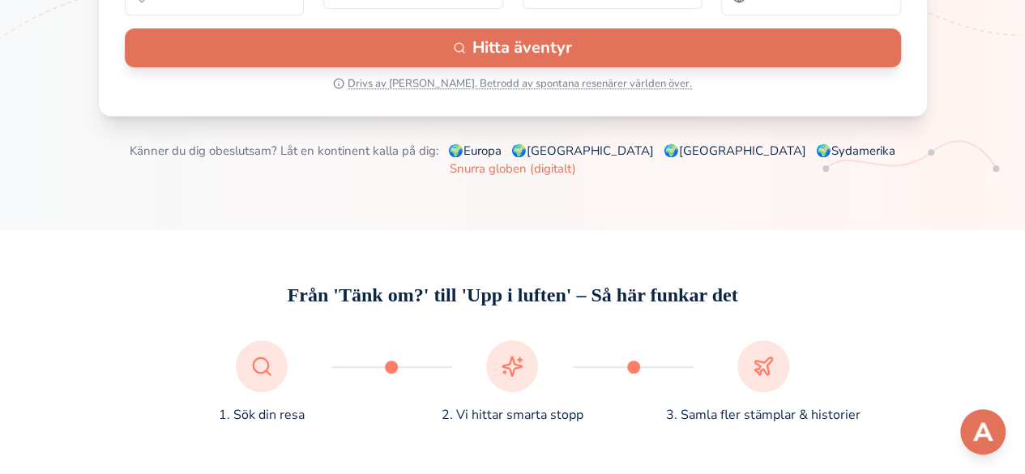
click at [589, 90] on span "Drivs av [PERSON_NAME]. Betrodd av spontana resenärer världen över." at bounding box center [520, 83] width 344 height 13
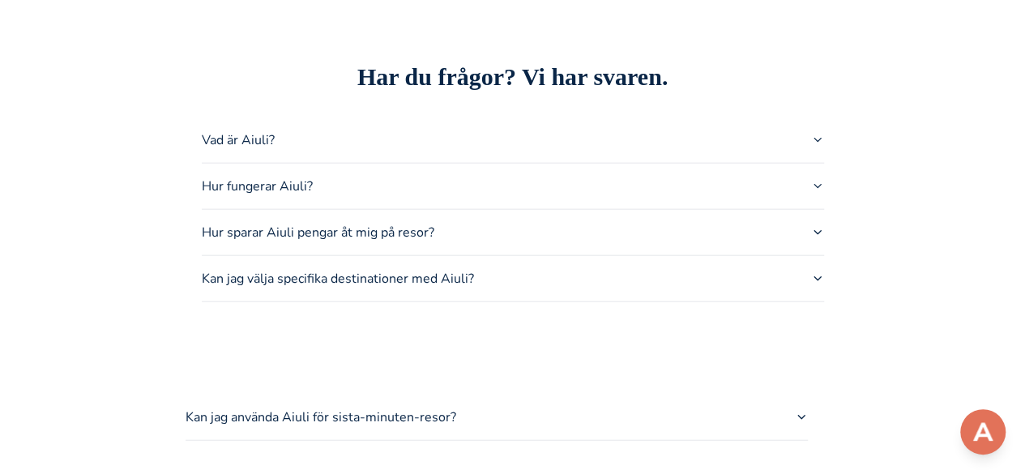
scroll to position [1799, 0]
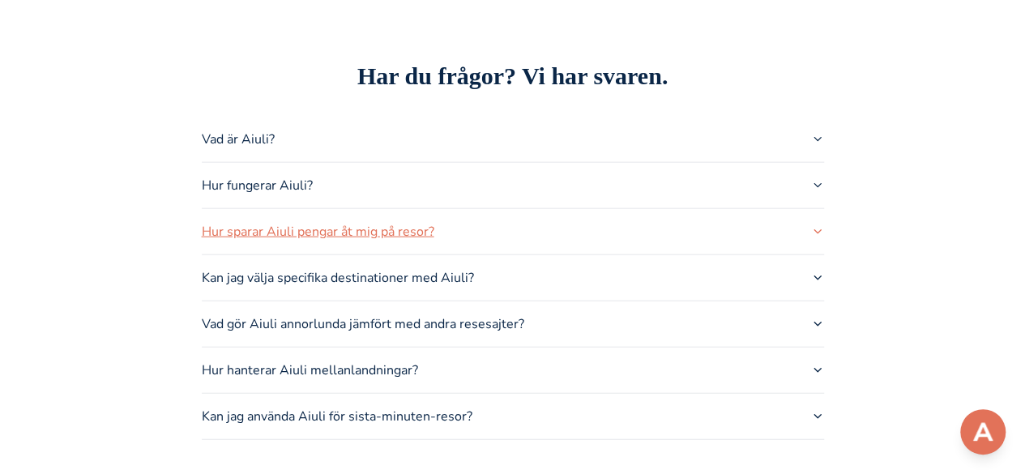
click at [621, 254] on button "Hur sparar Aiuli pengar åt mig på resor?" at bounding box center [513, 231] width 622 height 45
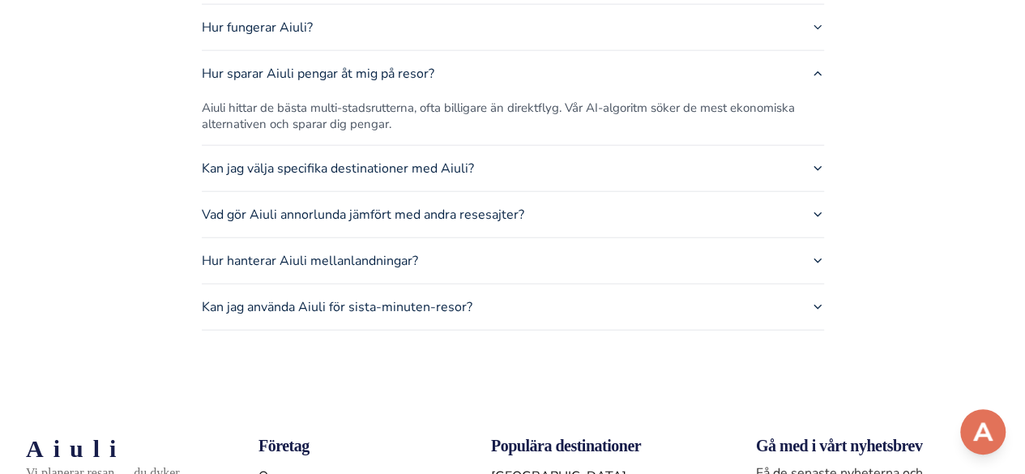
scroll to position [1958, 0]
click at [619, 190] on button "Kan jag välja specifika destinationer med Aiuli?" at bounding box center [513, 167] width 622 height 45
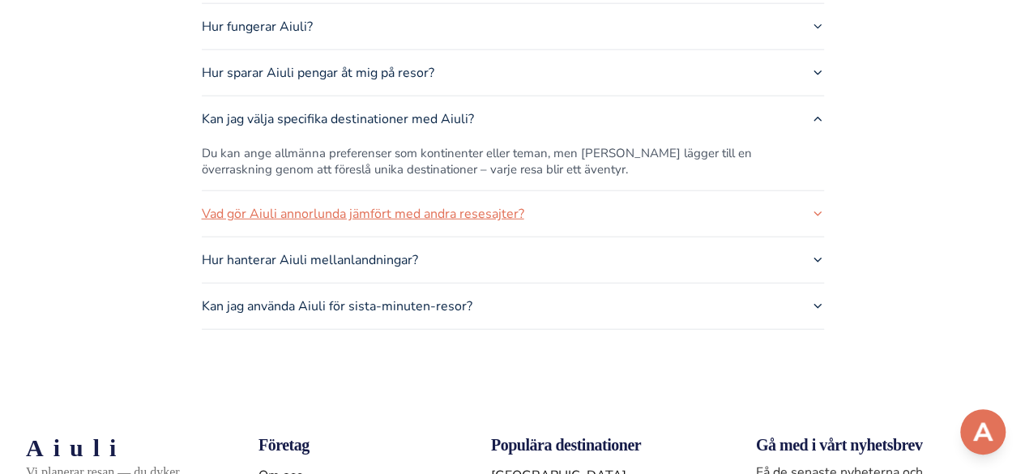
click at [584, 237] on button "Vad gör Aiuli annorlunda jämfört med andra resesajter?" at bounding box center [513, 213] width 622 height 45
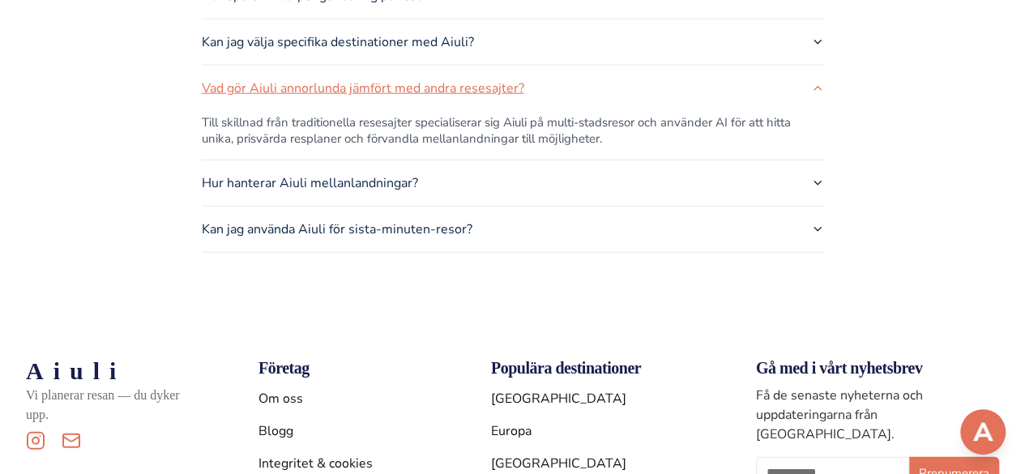
scroll to position [2036, 0]
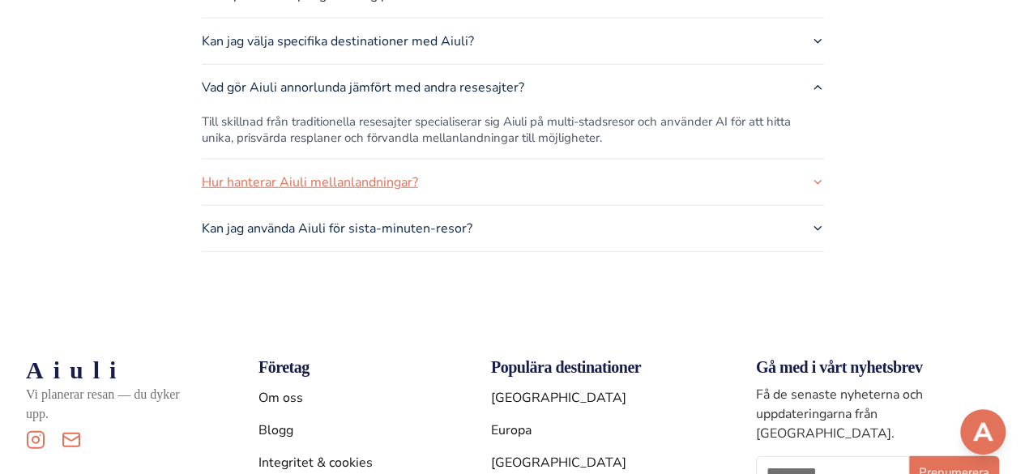
click at [587, 205] on button "Hur hanterar Aiuli mellanlandningar?" at bounding box center [513, 182] width 622 height 45
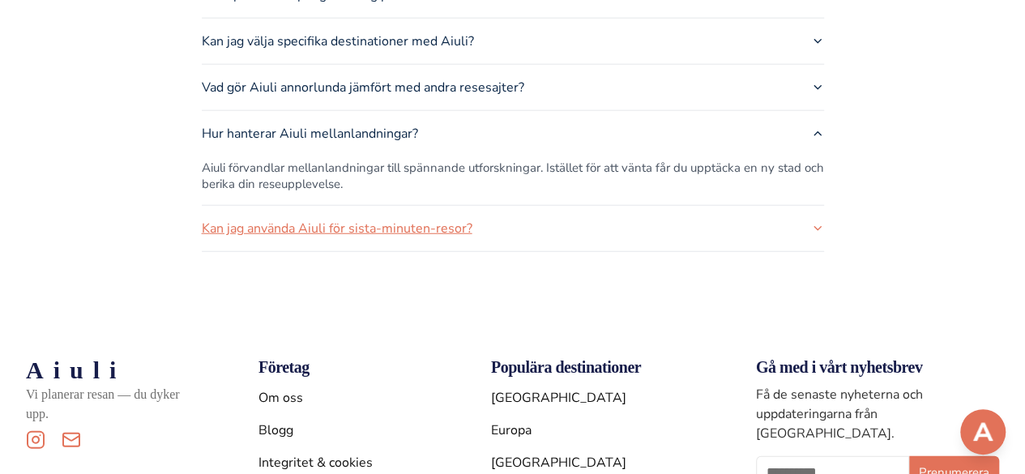
click at [549, 251] on button "Kan jag använda Aiuli för sista-minuten-resor?" at bounding box center [513, 228] width 622 height 45
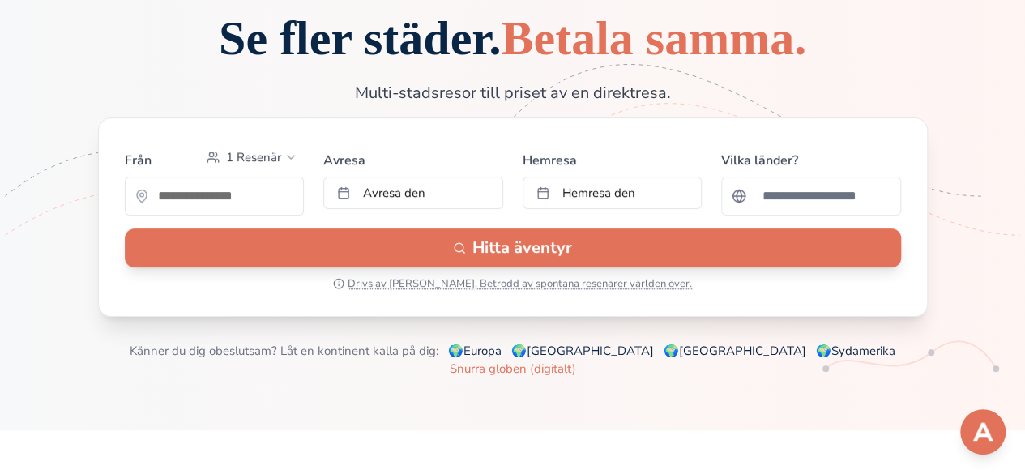
scroll to position [0, 0]
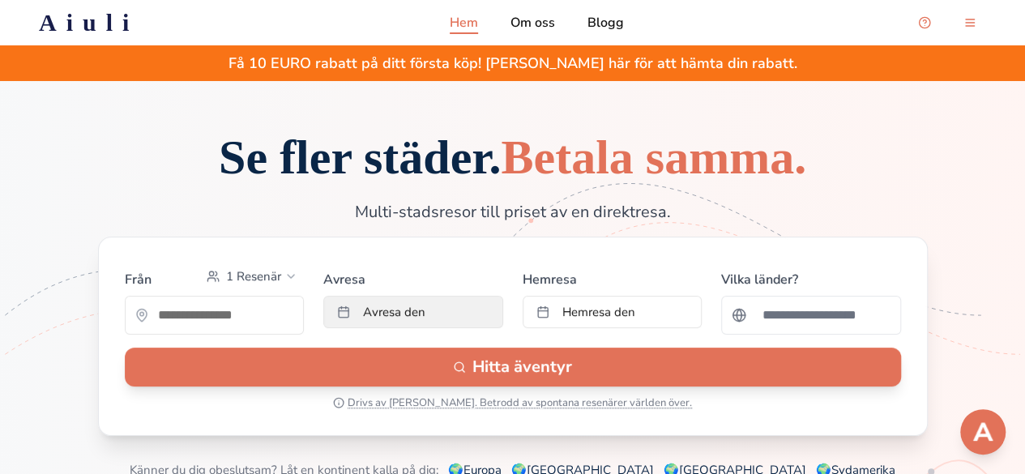
click at [402, 320] on span "Avresa den" at bounding box center [394, 312] width 62 height 16
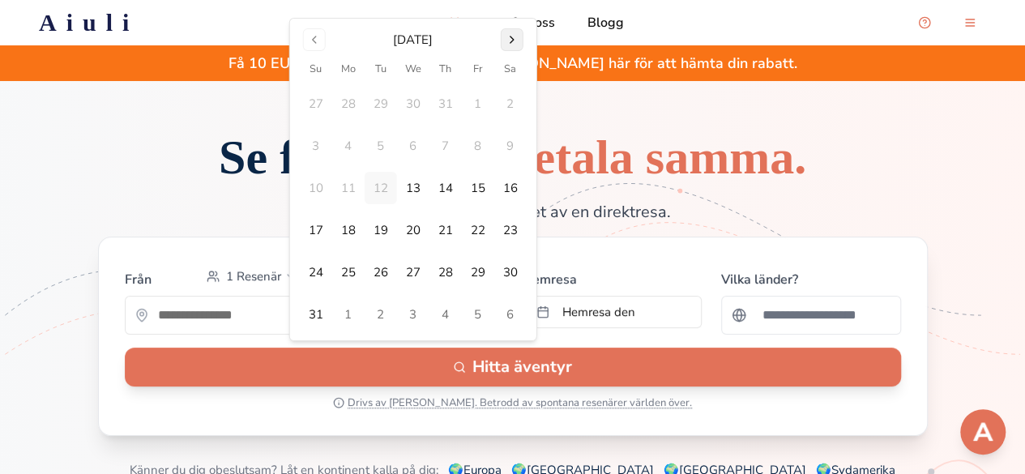
click at [509, 36] on button "Go to next month" at bounding box center [512, 39] width 23 height 23
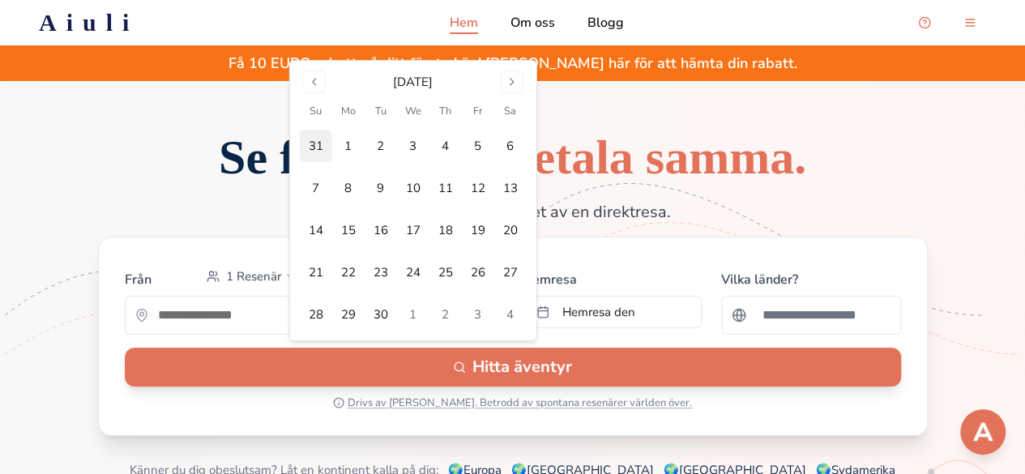
drag, startPoint x: 356, startPoint y: 142, endPoint x: 319, endPoint y: 139, distance: 36.6
click at [319, 139] on tr "31 1 2 3 4 5 6" at bounding box center [413, 146] width 227 height 32
click at [319, 139] on button "31" at bounding box center [316, 146] width 32 height 32
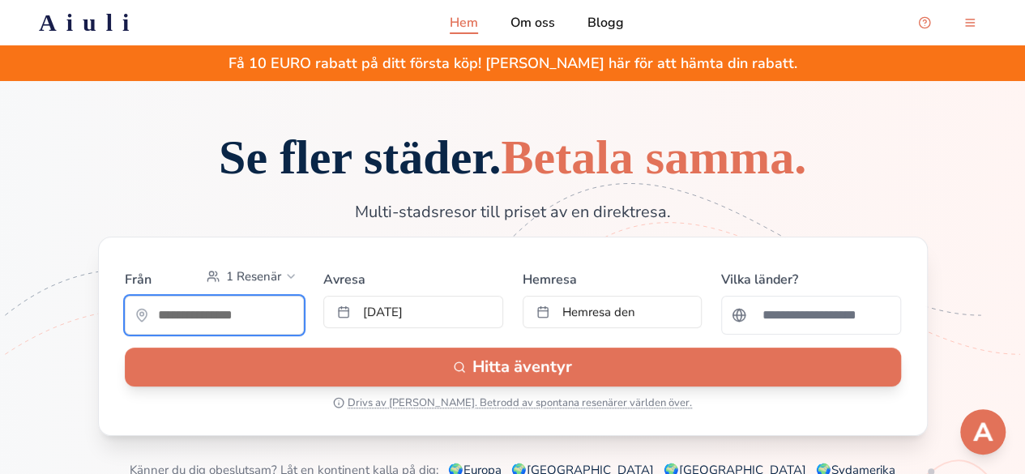
click at [217, 331] on input "text" at bounding box center [215, 315] width 178 height 32
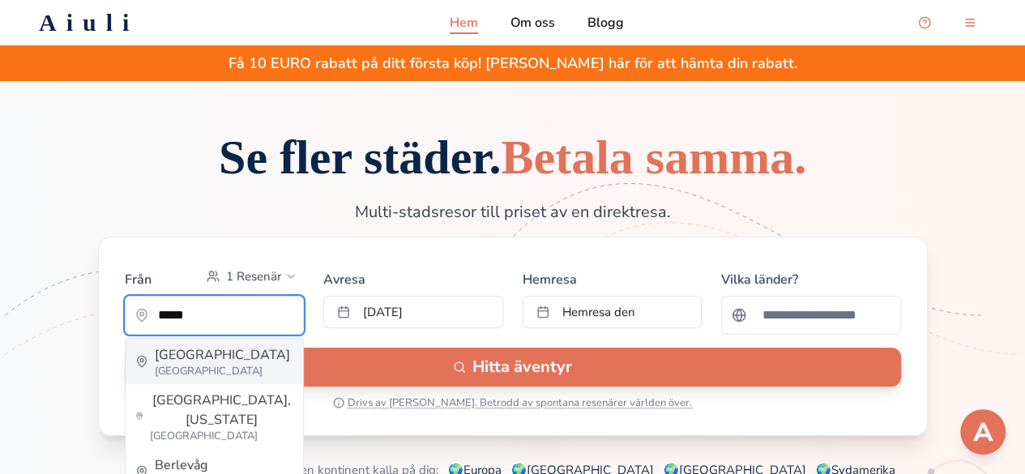
type input "******"
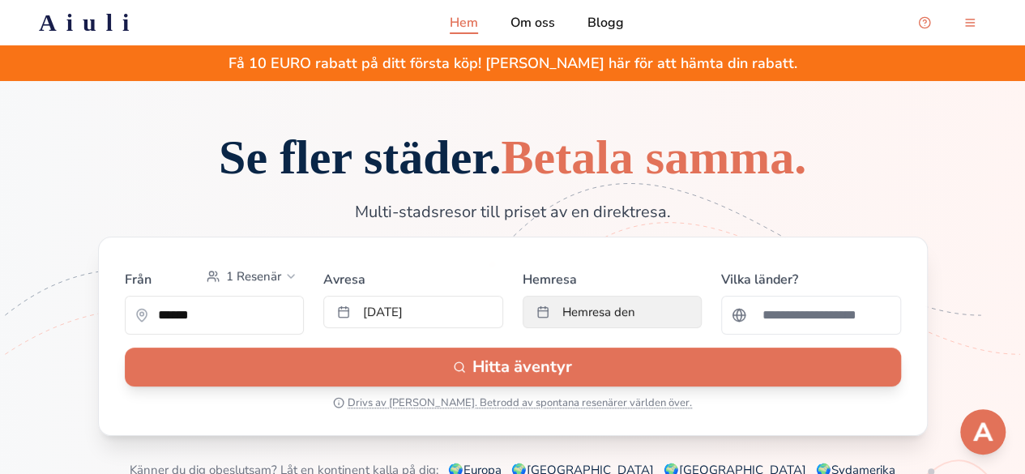
click at [597, 320] on span "Hemresa den" at bounding box center [598, 312] width 73 height 16
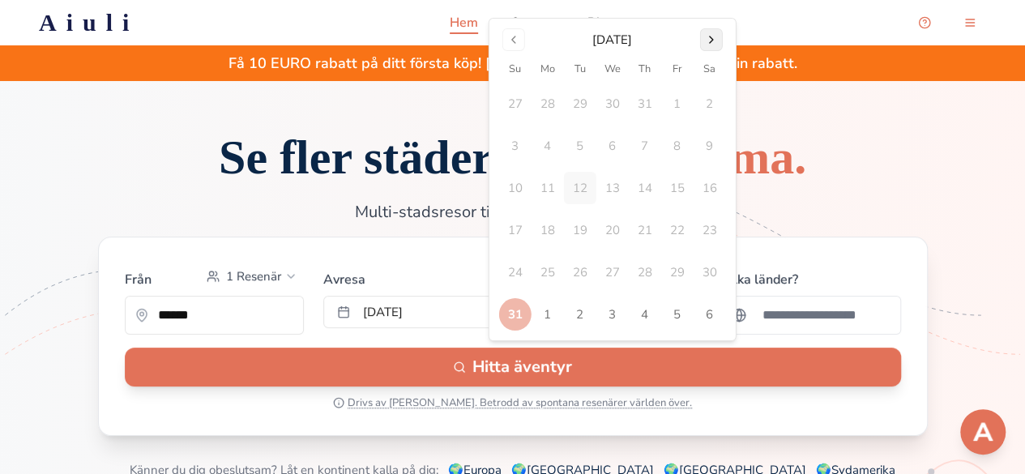
click at [716, 32] on button "Go to next month" at bounding box center [711, 39] width 23 height 23
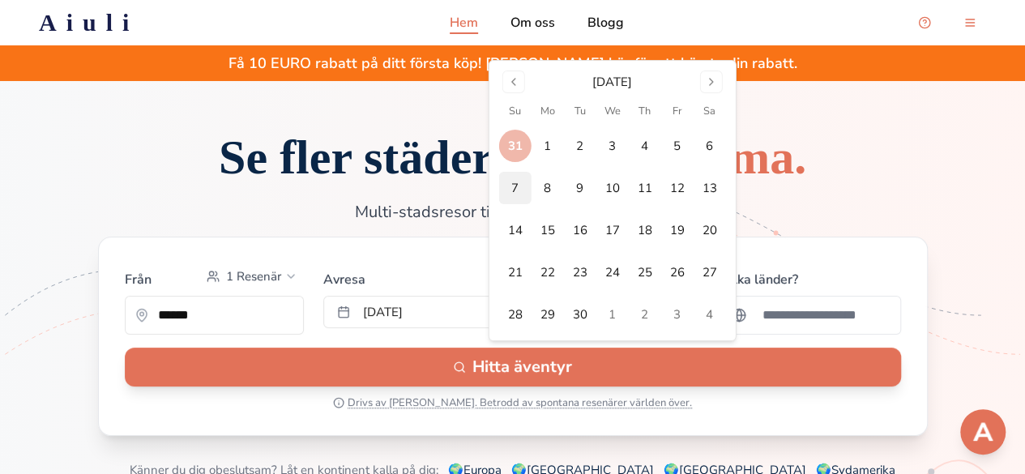
click at [520, 178] on button "7" at bounding box center [515, 188] width 32 height 32
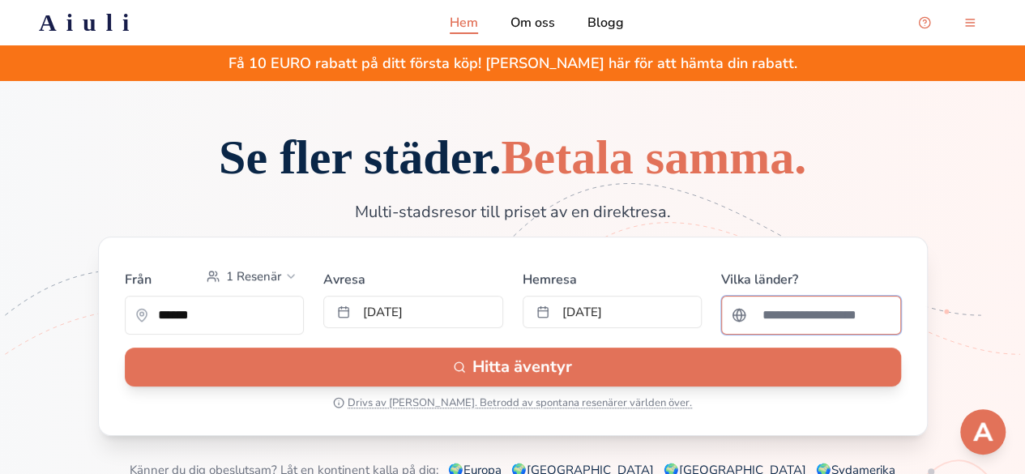
click at [795, 331] on input "Sök efter ett land" at bounding box center [822, 315] width 138 height 32
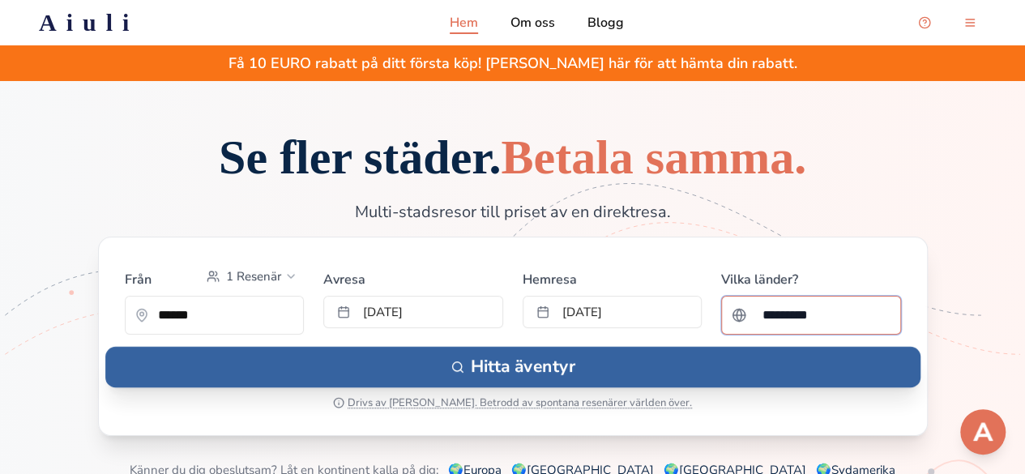
type input "*********"
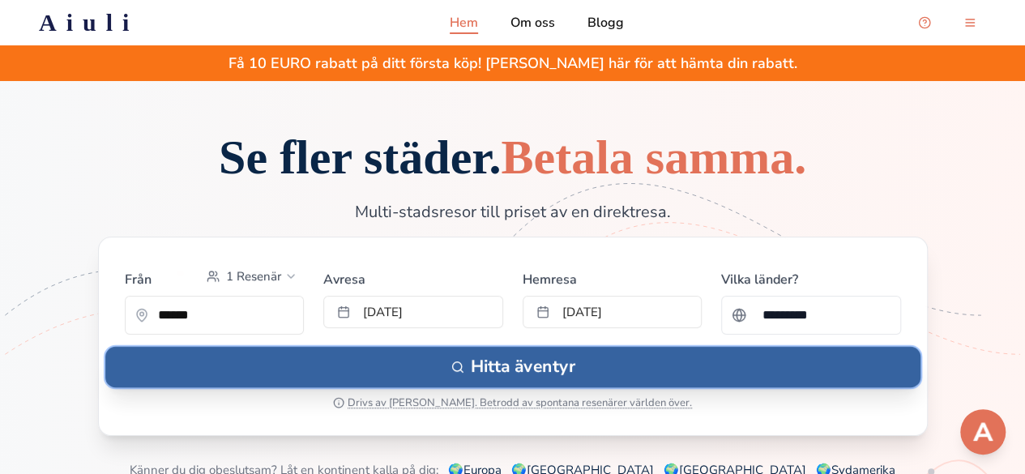
click at [587, 387] on button "Hitta äventyr" at bounding box center [512, 367] width 815 height 41
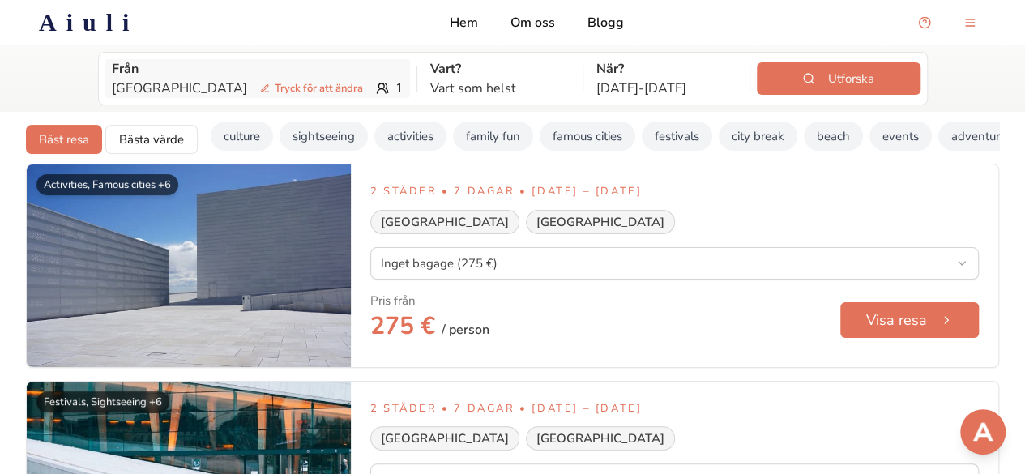
click at [138, 71] on p "Från" at bounding box center [258, 68] width 292 height 19
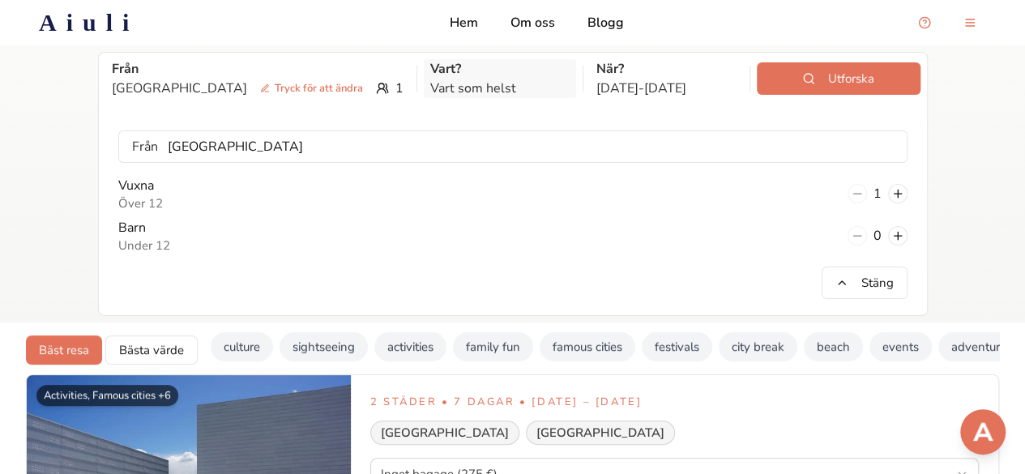
click at [469, 90] on p "Vart som helst" at bounding box center [500, 88] width 140 height 19
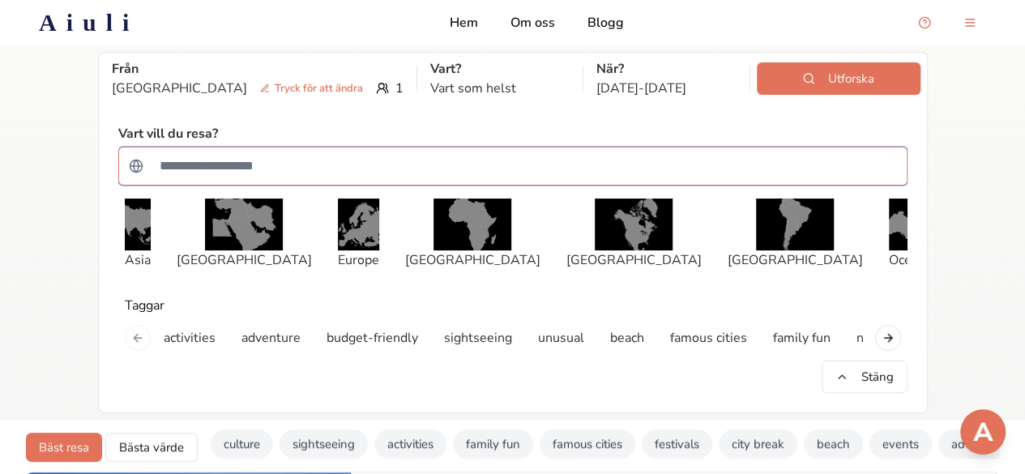
click at [396, 162] on input "Sök efter ett land" at bounding box center [523, 166] width 747 height 32
type input "*********"
